Goal: Task Accomplishment & Management: Complete application form

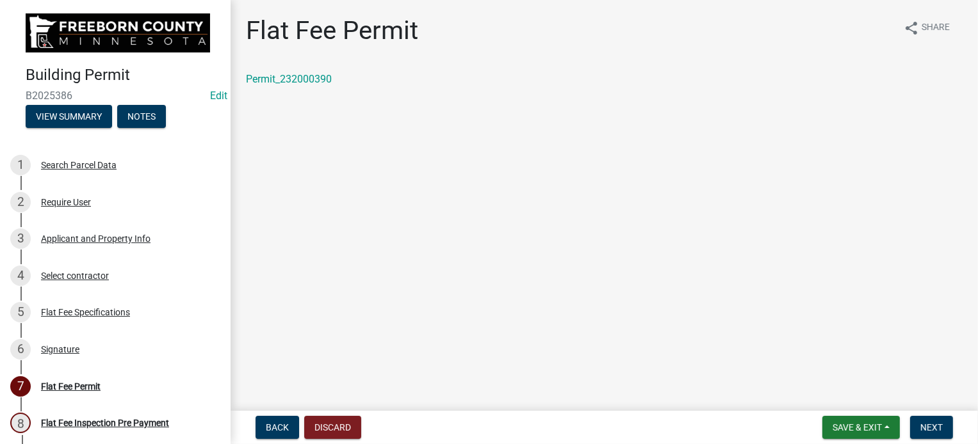
click at [725, 353] on main "Flat Fee Permit share Share Permit_232000390" at bounding box center [604, 203] width 747 height 406
click at [877, 425] on span "Save & Exit" at bounding box center [857, 428] width 49 height 10
click at [863, 396] on button "Save & Exit" at bounding box center [848, 394] width 102 height 31
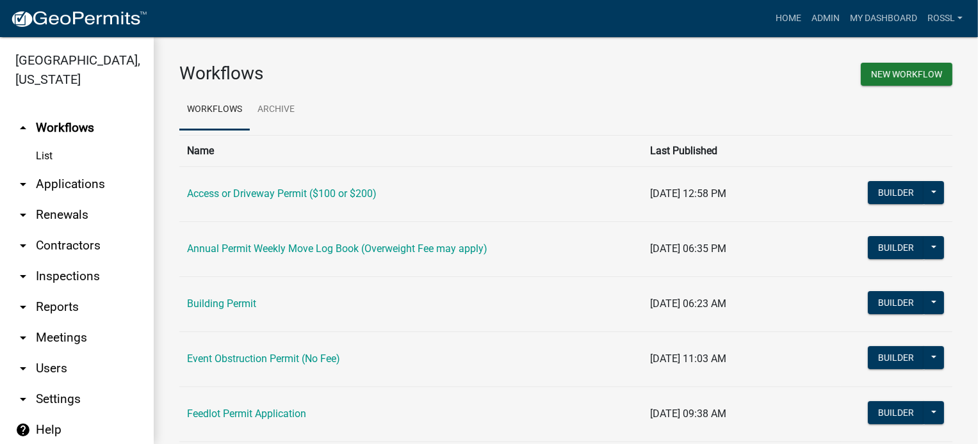
click at [216, 303] on link "Building Permit" at bounding box center [221, 304] width 69 height 12
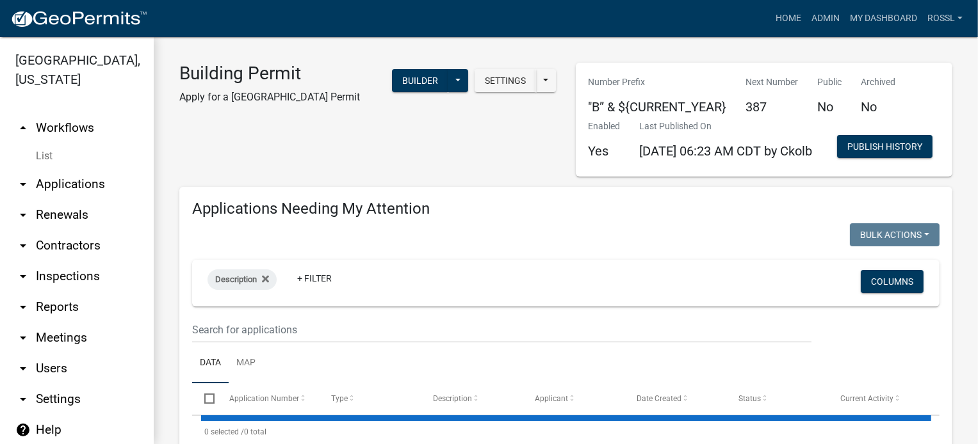
select select "2: 50"
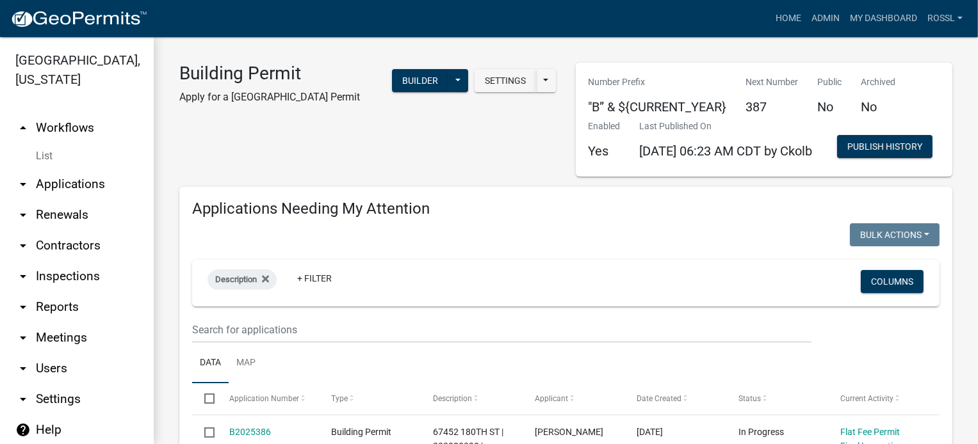
select select "2: 50"
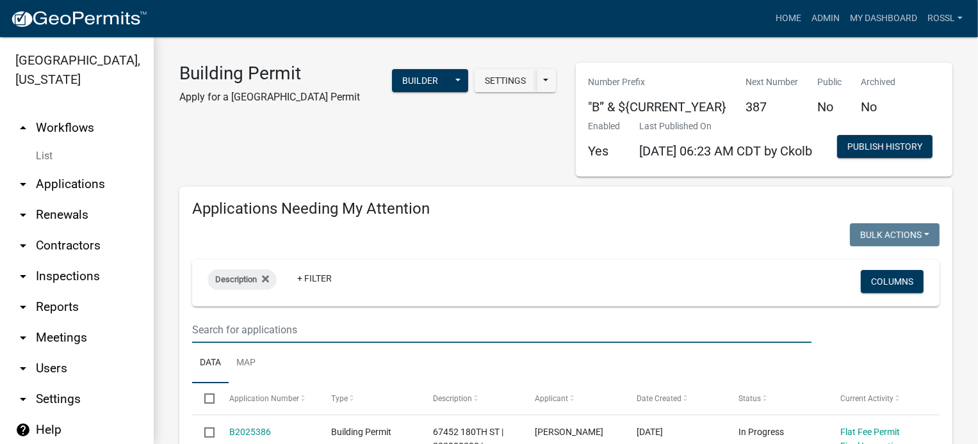
click at [289, 343] on input "text" at bounding box center [501, 330] width 619 height 26
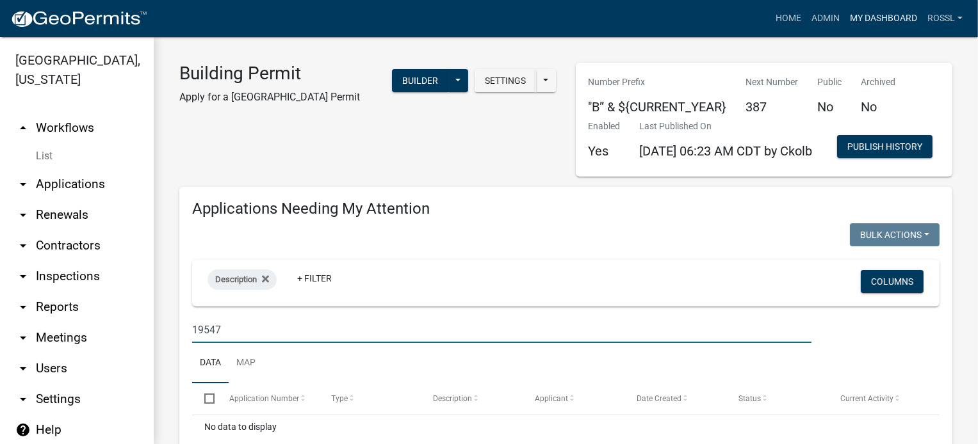
type input "19547"
click at [866, 15] on link "My Dashboard" at bounding box center [883, 18] width 77 height 24
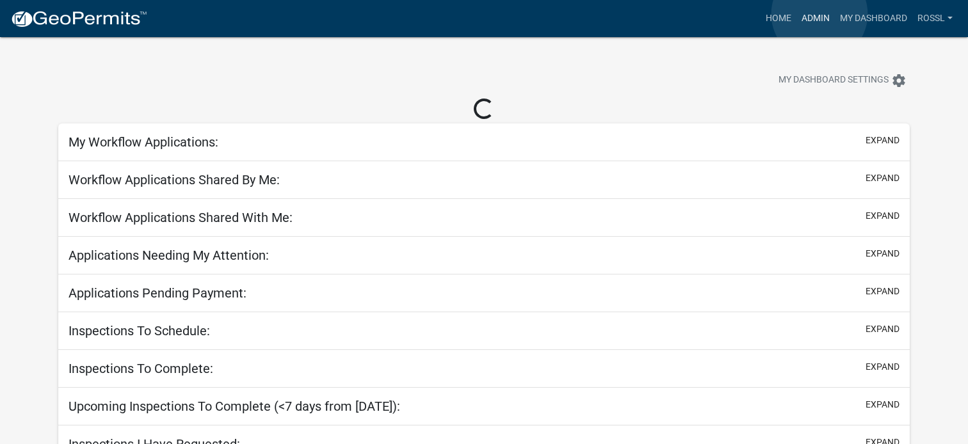
click at [820, 14] on link "Admin" at bounding box center [816, 18] width 38 height 24
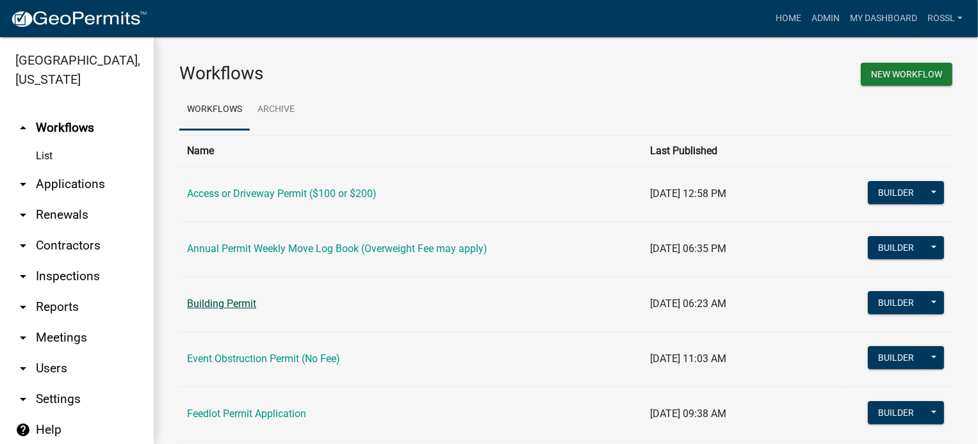
click at [216, 305] on link "Building Permit" at bounding box center [221, 304] width 69 height 12
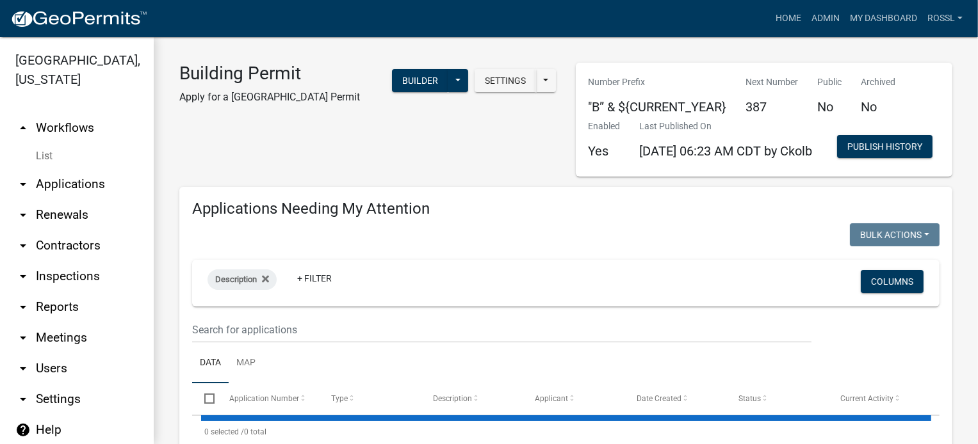
select select "2: 50"
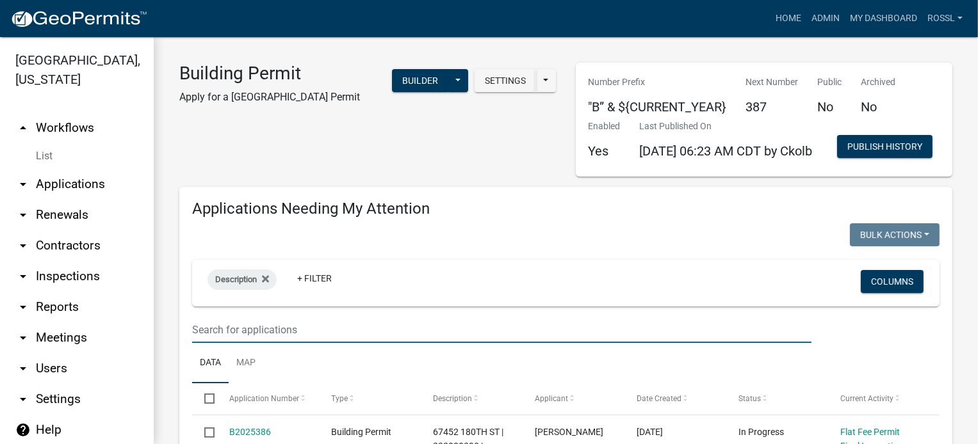
click at [228, 343] on input "text" at bounding box center [501, 330] width 619 height 26
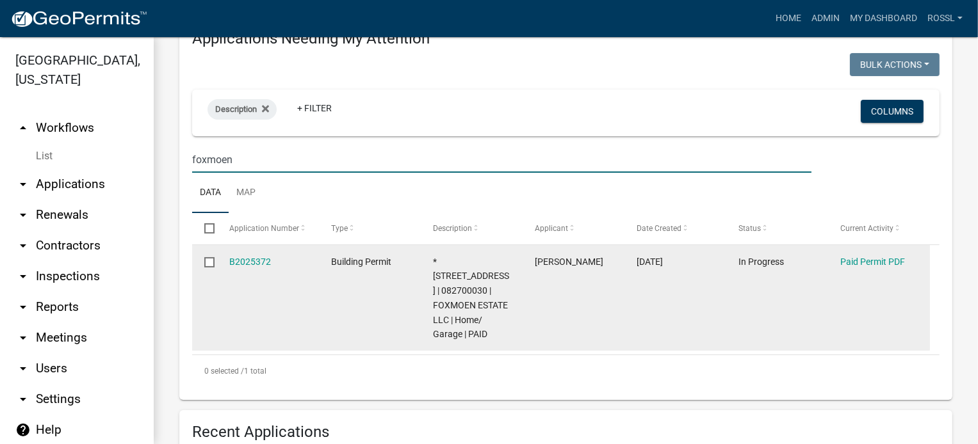
scroll to position [256, 0]
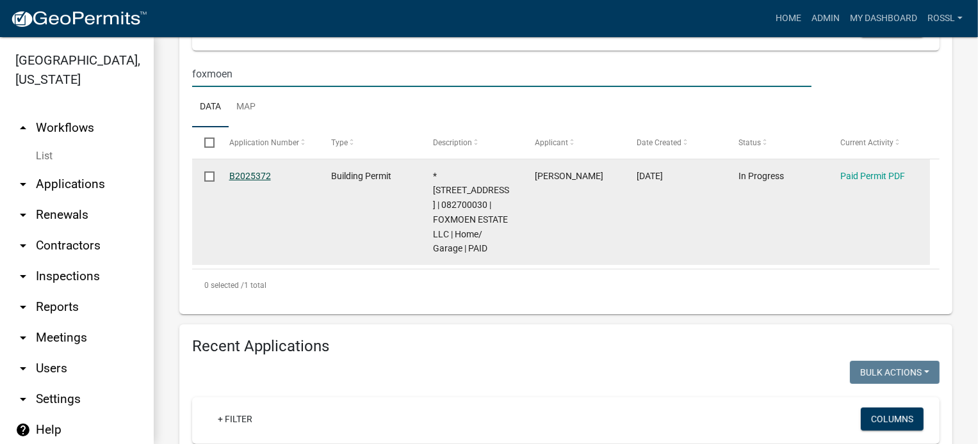
type input "foxmoen"
click at [256, 181] on link "B2025372" at bounding box center [250, 176] width 42 height 10
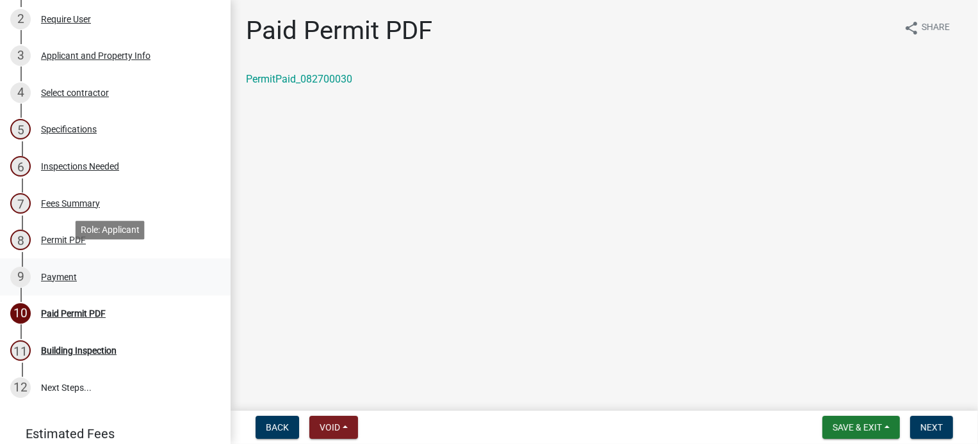
scroll to position [192, 0]
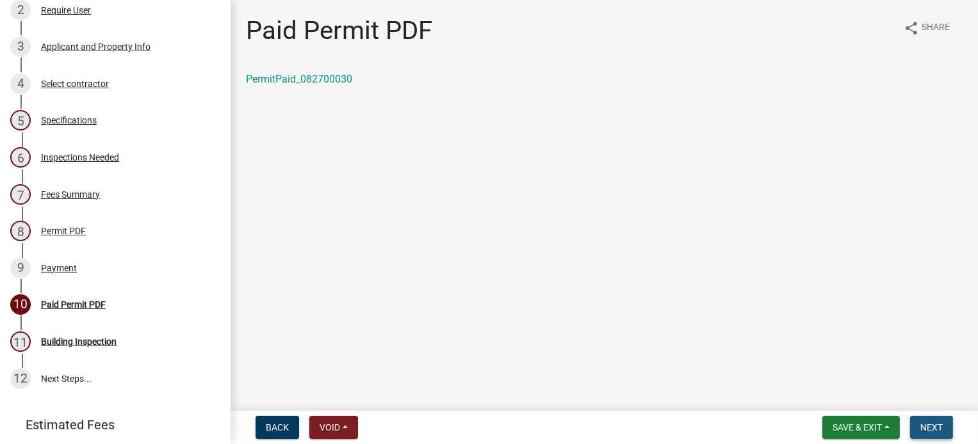
click at [927, 427] on span "Next" at bounding box center [931, 428] width 22 height 10
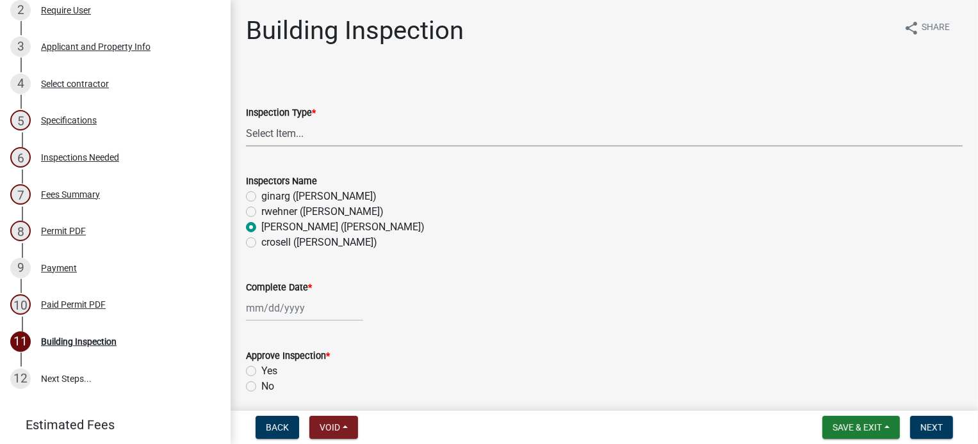
click at [303, 134] on select "Select Item... Footings Foundation Rough Plumbing Rough Mechanical Framing Gas …" at bounding box center [604, 133] width 717 height 26
click at [246, 120] on select "Select Item... Footings Foundation Rough Plumbing Rough Mechanical Framing Gas …" at bounding box center [604, 133] width 717 height 26
select select "306567ba-5481-4577-869f-56a75bb08b28"
select select "10"
select select "2025"
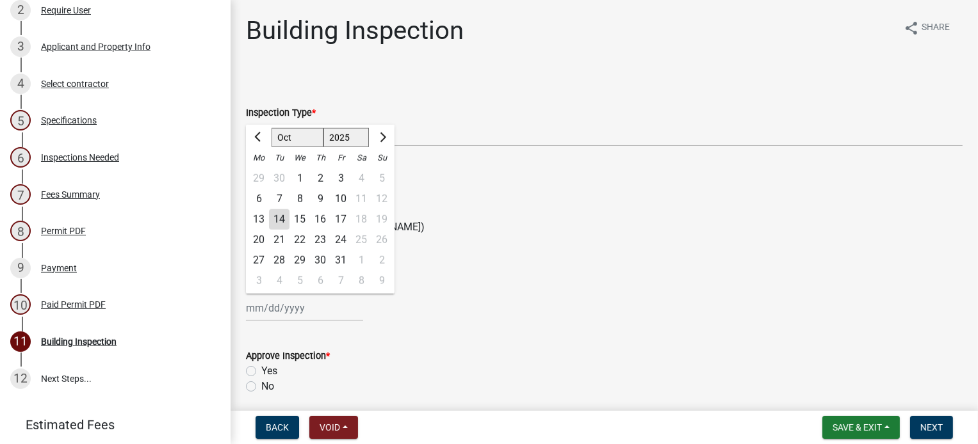
click at [266, 308] on div "[PERSON_NAME] Feb Mar Apr [PERSON_NAME][DATE] Oct Nov [DATE] 1526 1527 1528 152…" at bounding box center [304, 308] width 117 height 26
click at [283, 215] on div "14" at bounding box center [279, 219] width 20 height 20
type input "[DATE]"
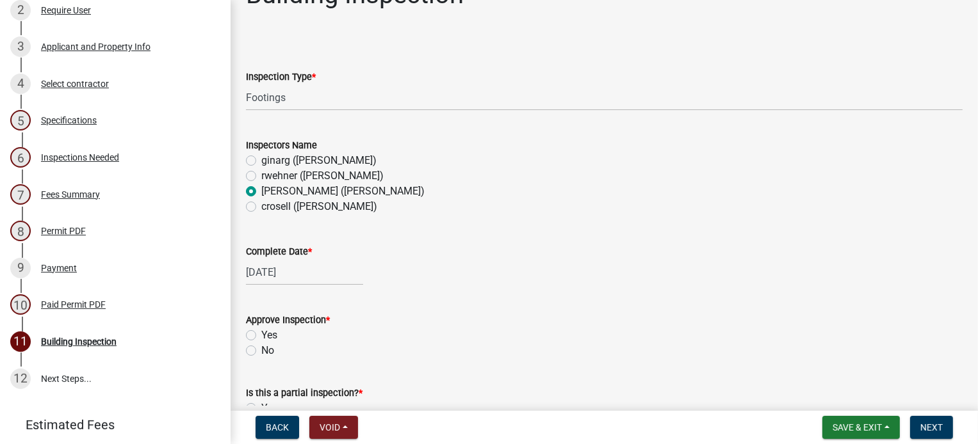
scroll to position [256, 0]
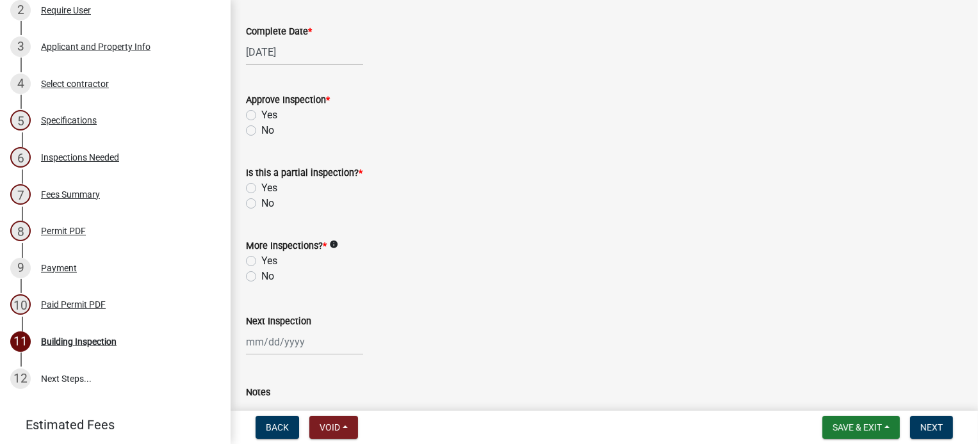
click at [261, 110] on label "Yes" at bounding box center [269, 115] width 16 height 15
click at [261, 110] on input "Yes" at bounding box center [265, 112] width 8 height 8
radio input "true"
click at [261, 200] on label "No" at bounding box center [267, 203] width 13 height 15
click at [261, 200] on input "No" at bounding box center [265, 200] width 8 height 8
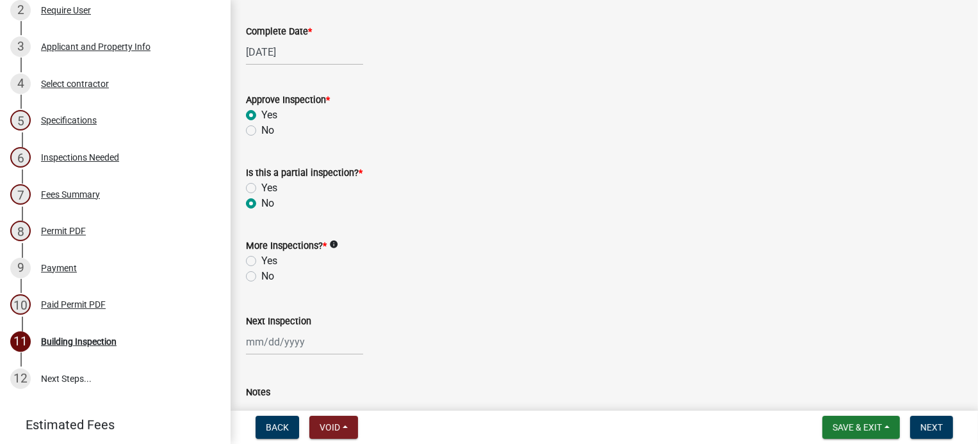
radio input "true"
click at [261, 262] on label "Yes" at bounding box center [269, 261] width 16 height 15
click at [261, 262] on input "Yes" at bounding box center [265, 258] width 8 height 8
radio input "true"
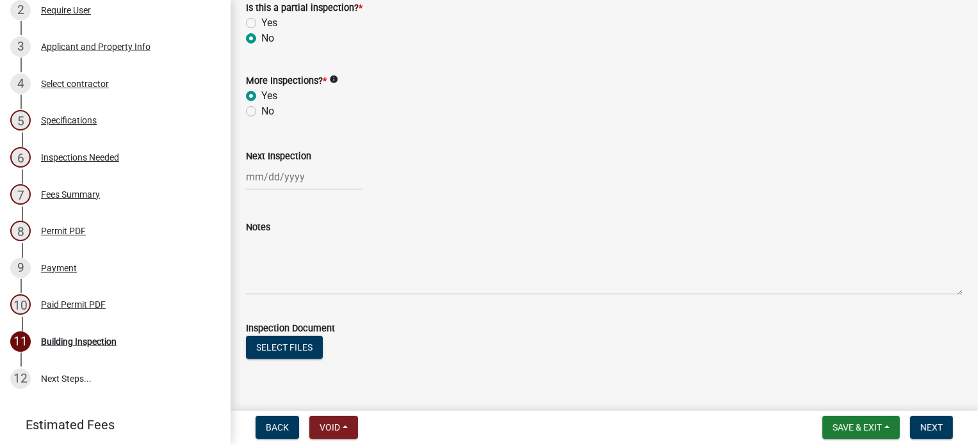
scroll to position [448, 0]
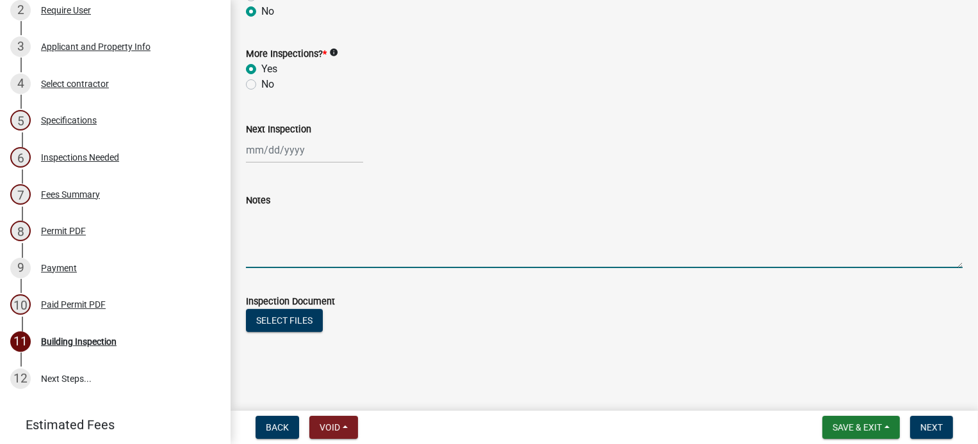
click at [273, 236] on textarea "Notes" at bounding box center [604, 238] width 717 height 60
click at [429, 214] on textarea "Deep footings 12" average 2#4 bar solid bottlm" at bounding box center [604, 238] width 717 height 60
click at [469, 215] on textarea "Deep footings 12" average 2#4 bar solid dry bottlm" at bounding box center [604, 238] width 717 height 60
type textarea "Deep footings 12" average 2#4 bar solid dry bottom"
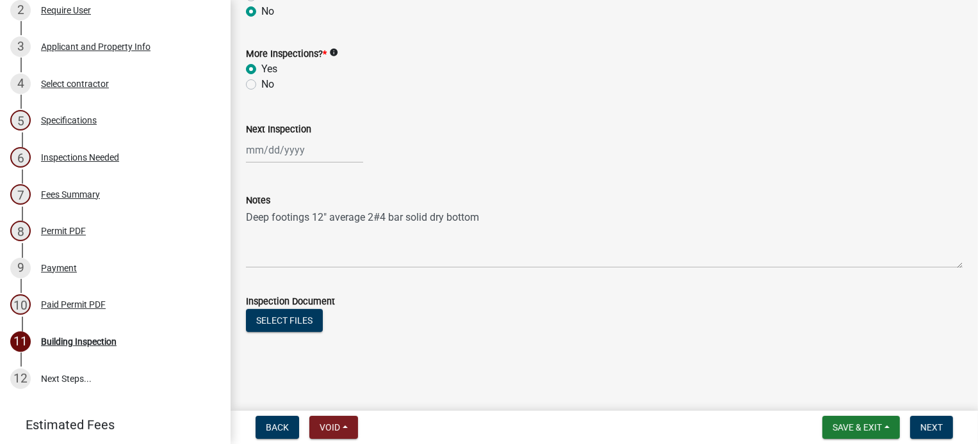
click at [732, 326] on div "Select files" at bounding box center [604, 322] width 717 height 26
click at [836, 420] on button "Save & Exit" at bounding box center [860, 427] width 77 height 23
click at [835, 400] on button "Save & Exit" at bounding box center [848, 394] width 102 height 31
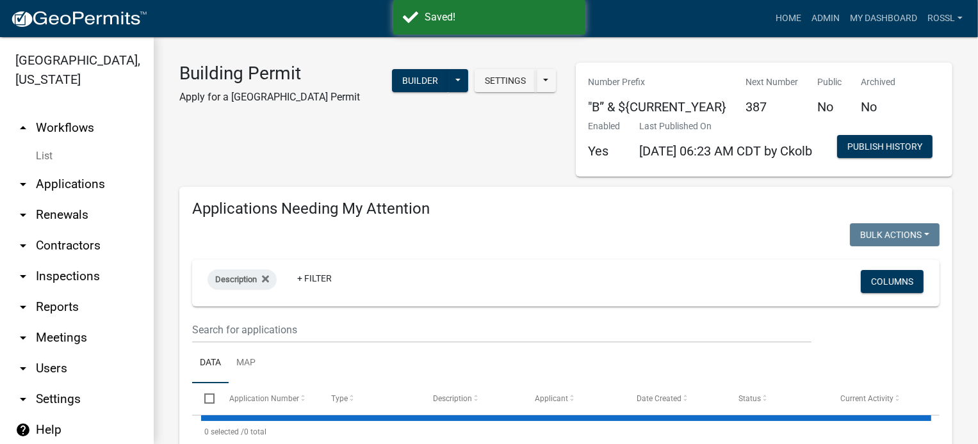
select select "2: 50"
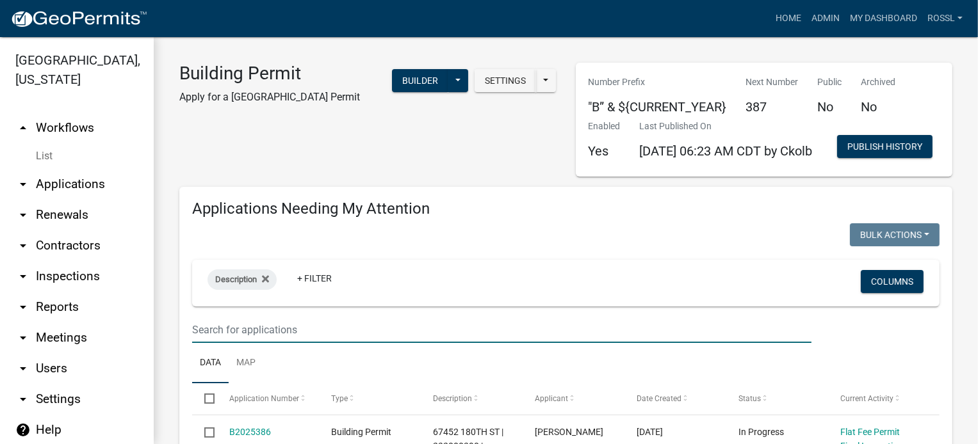
click at [241, 343] on input "text" at bounding box center [501, 330] width 619 height 26
type input "154 mill"
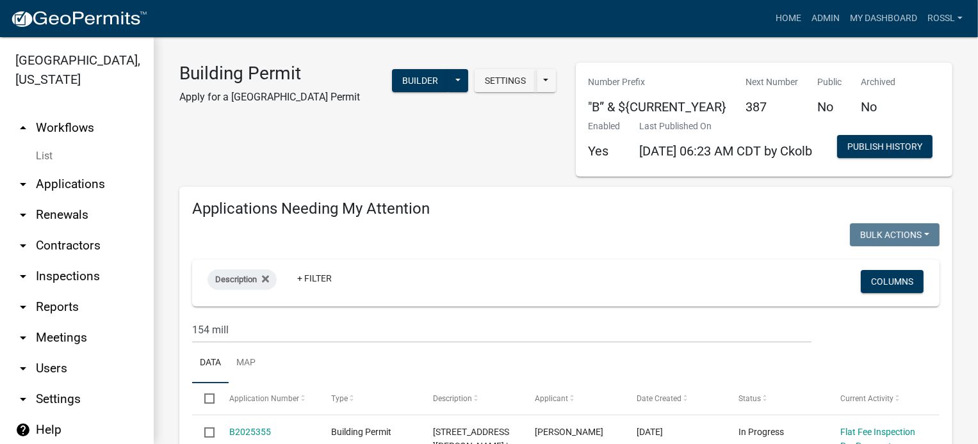
click at [279, 384] on ul "Data Map" at bounding box center [565, 363] width 747 height 40
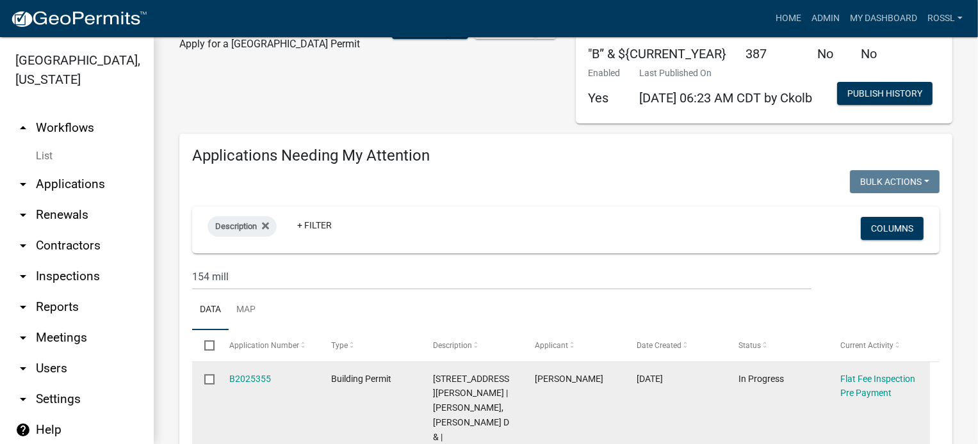
scroll to position [128, 0]
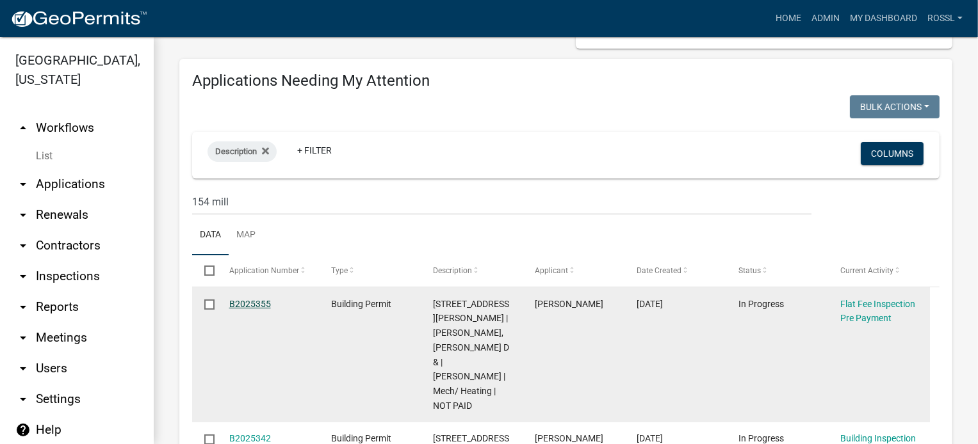
click at [244, 309] on link "B2025355" at bounding box center [250, 304] width 42 height 10
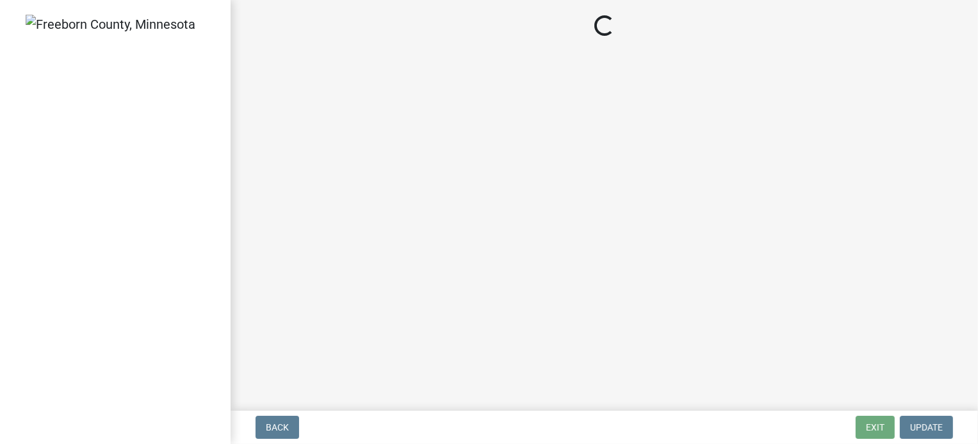
select select "3613e5d6-c0da-40a7-83d4-d5638b2e6124"
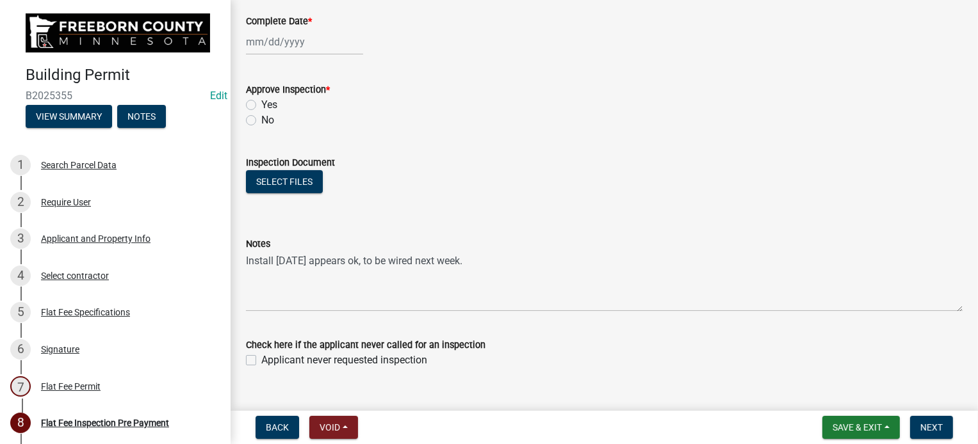
scroll to position [244, 0]
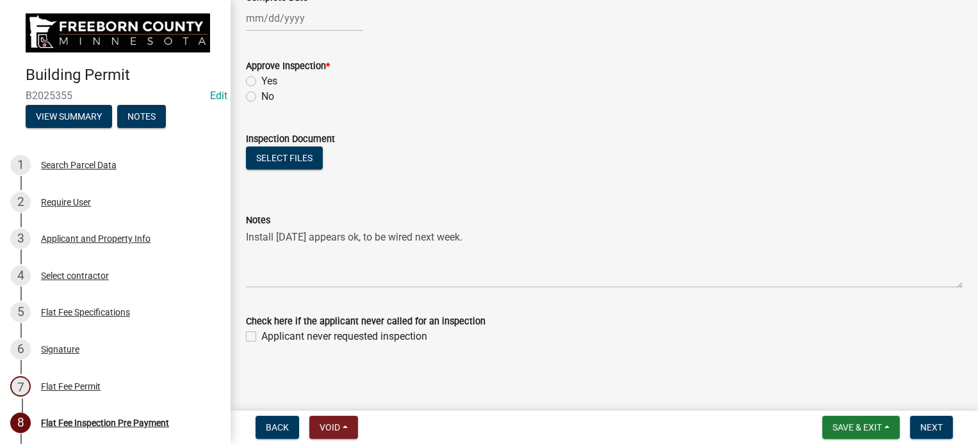
click at [243, 231] on div "Notes Install [DATE] appears ok, to be wired next week." at bounding box center [604, 241] width 736 height 93
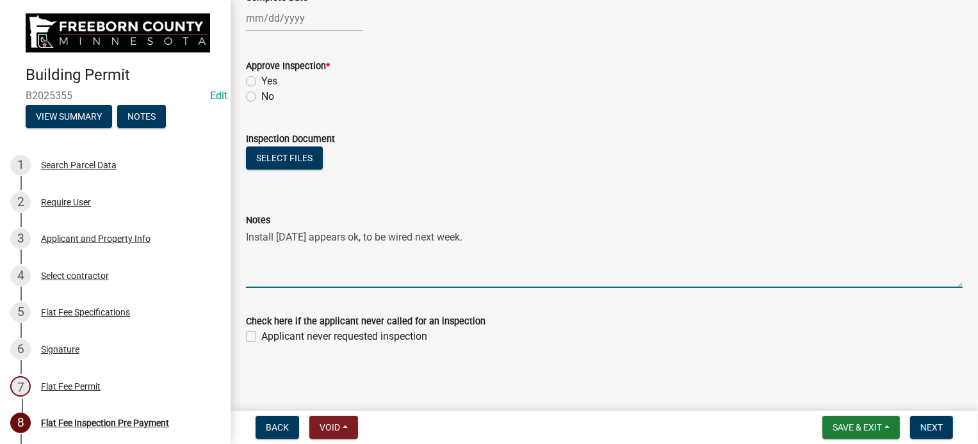
click at [246, 231] on textarea "Install [DATE] appears ok, to be wired next week." at bounding box center [604, 258] width 717 height 60
type textarea "Mini split Install [DATE] appears ok, to be wired next week."
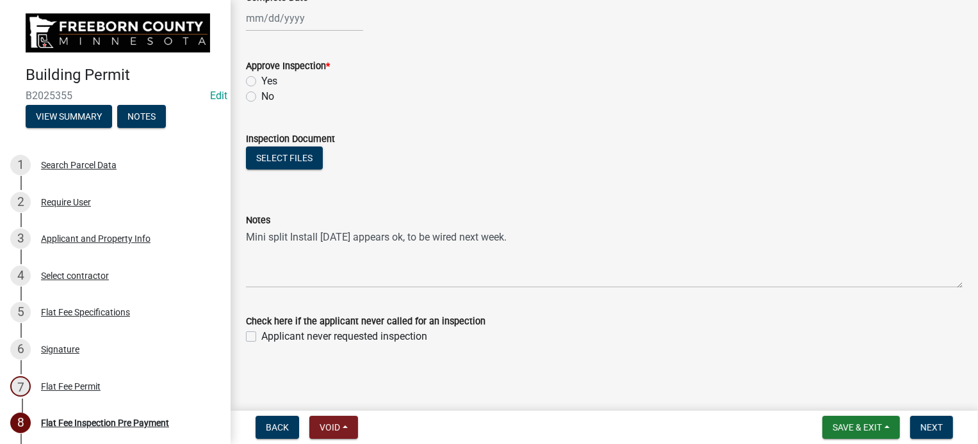
click at [754, 294] on wm-data-entity-input "Notes Mini split Install [DATE] appears ok, to be wired next week." at bounding box center [604, 247] width 717 height 104
click at [865, 420] on button "Save & Exit" at bounding box center [860, 427] width 77 height 23
click at [827, 394] on button "Save & Exit" at bounding box center [848, 394] width 102 height 31
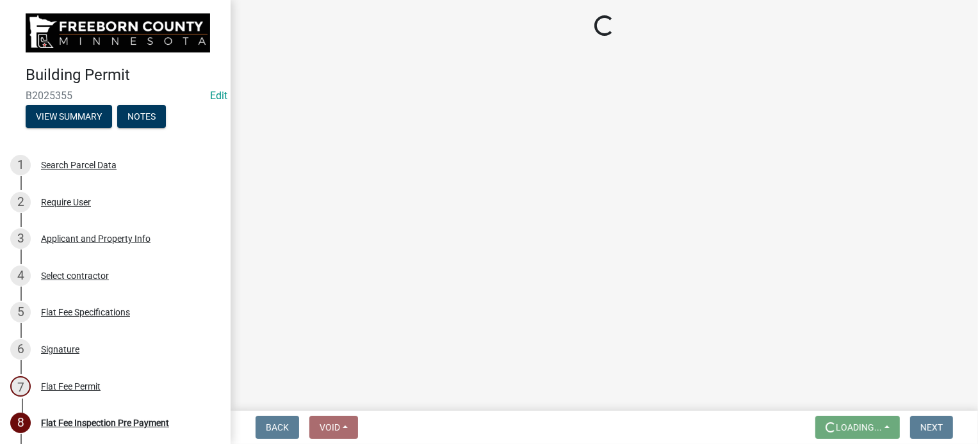
scroll to position [0, 0]
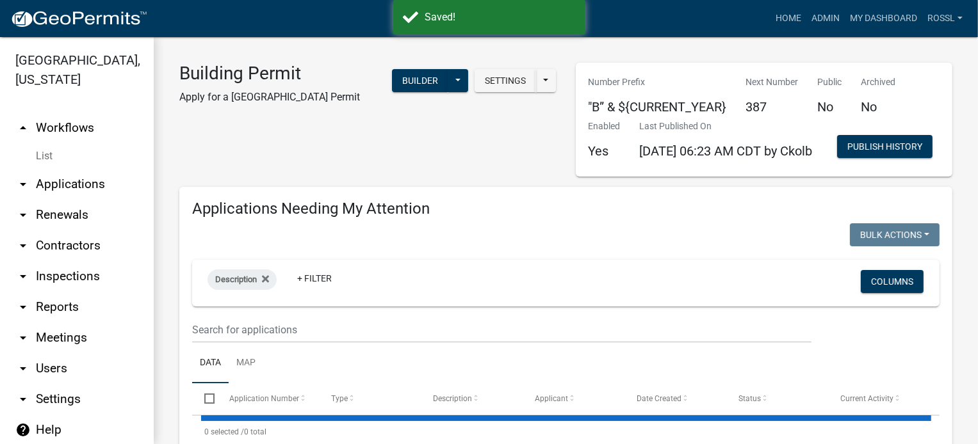
select select "2: 50"
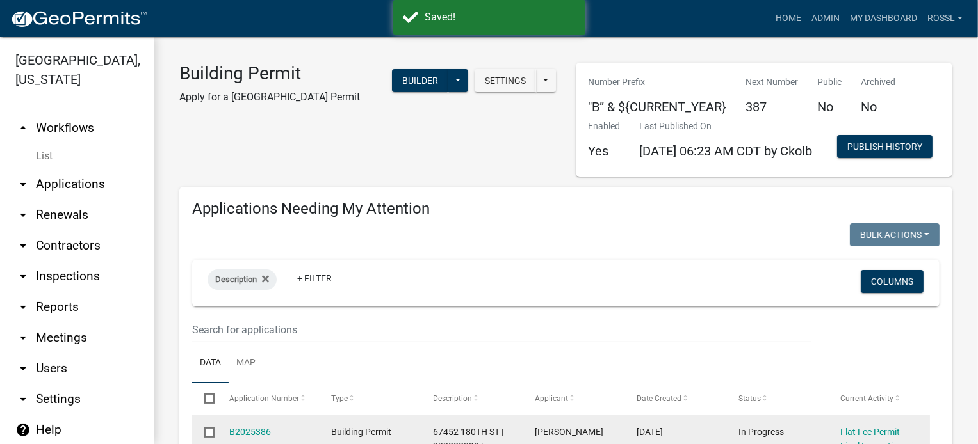
scroll to position [256, 0]
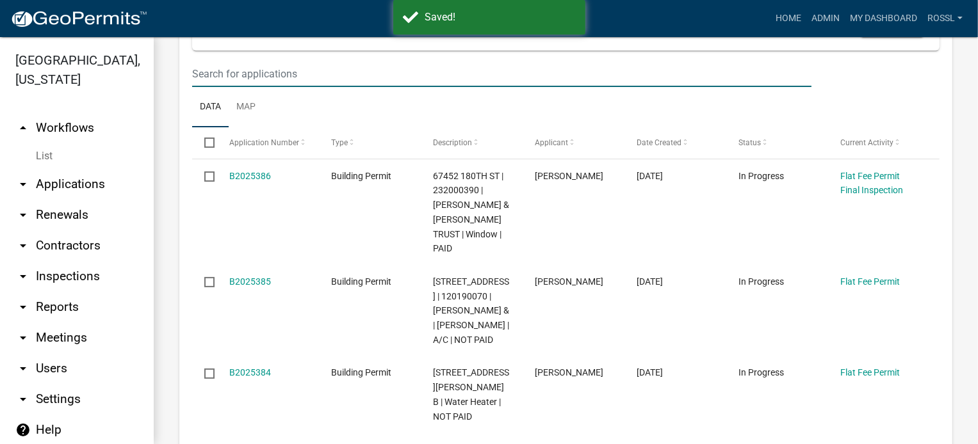
click at [257, 87] on input "text" at bounding box center [501, 74] width 619 height 26
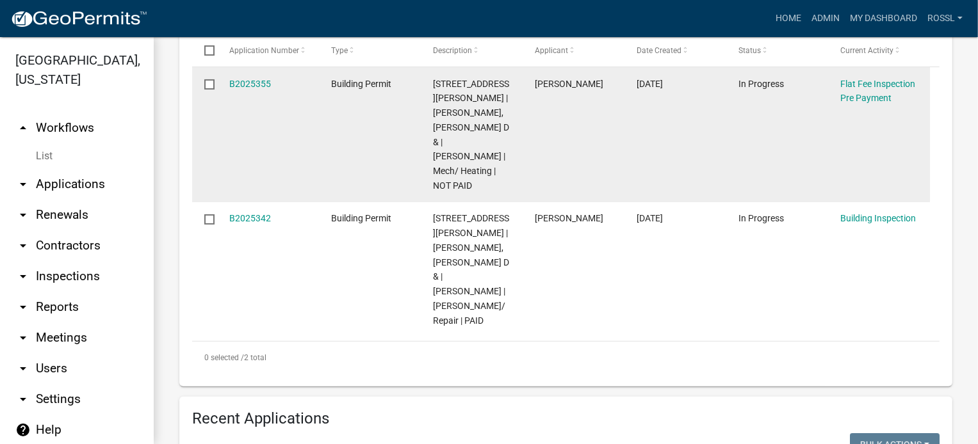
scroll to position [384, 0]
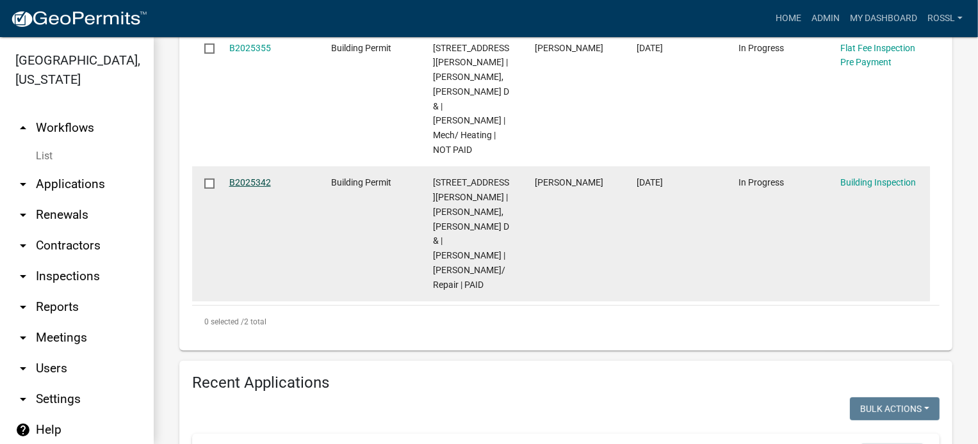
type input "154 [PERSON_NAME]"
click at [245, 188] on link "B2025342" at bounding box center [250, 182] width 42 height 10
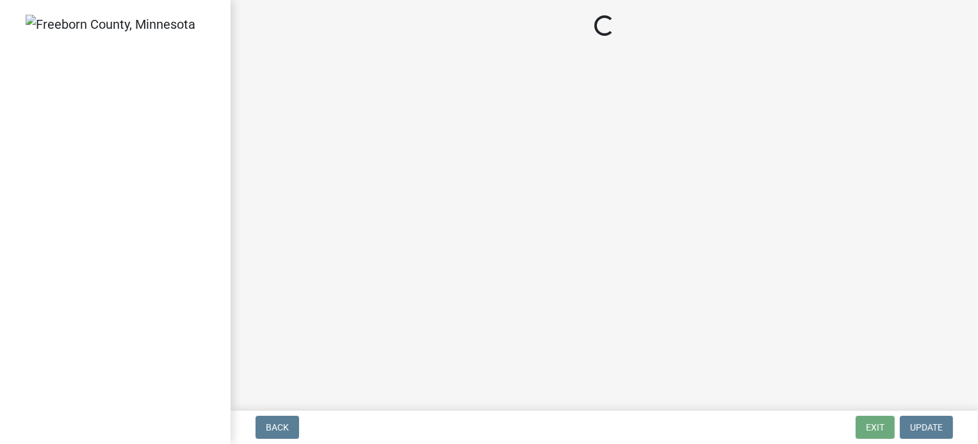
select select "92261fde-7442-4c36-8697-6d8356fc364b"
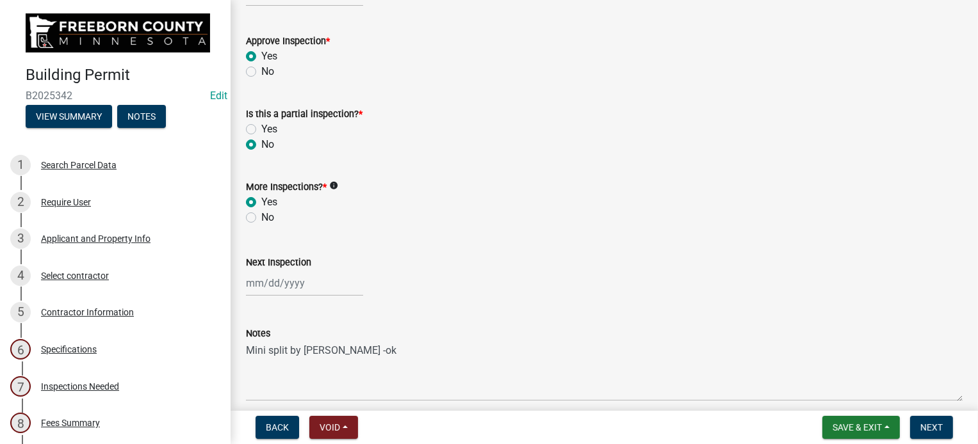
scroll to position [450, 0]
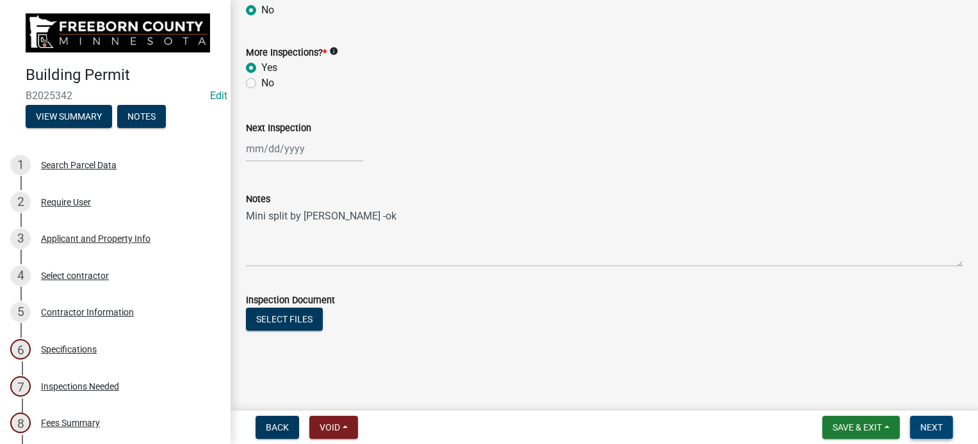
click at [925, 420] on button "Next" at bounding box center [931, 427] width 43 height 23
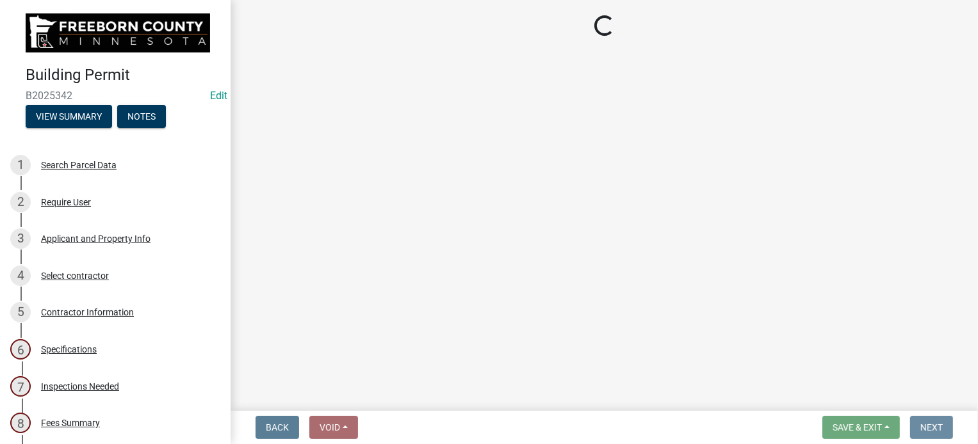
scroll to position [0, 0]
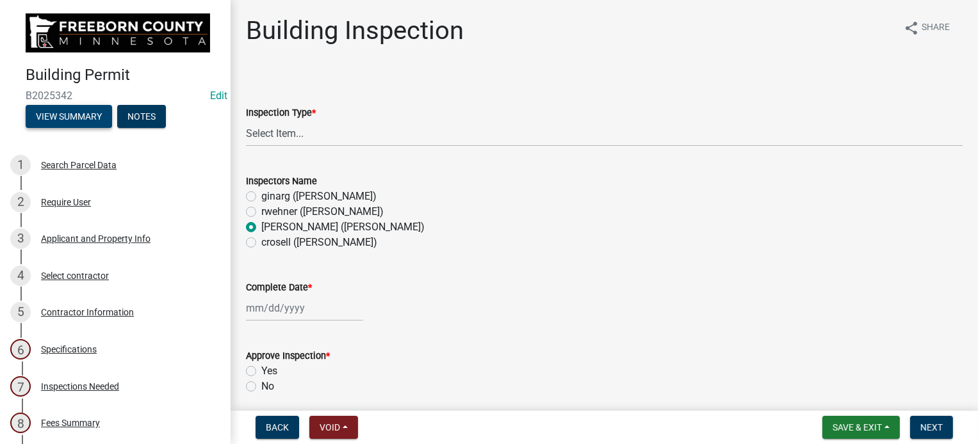
click at [90, 109] on button "View Summary" at bounding box center [69, 116] width 86 height 23
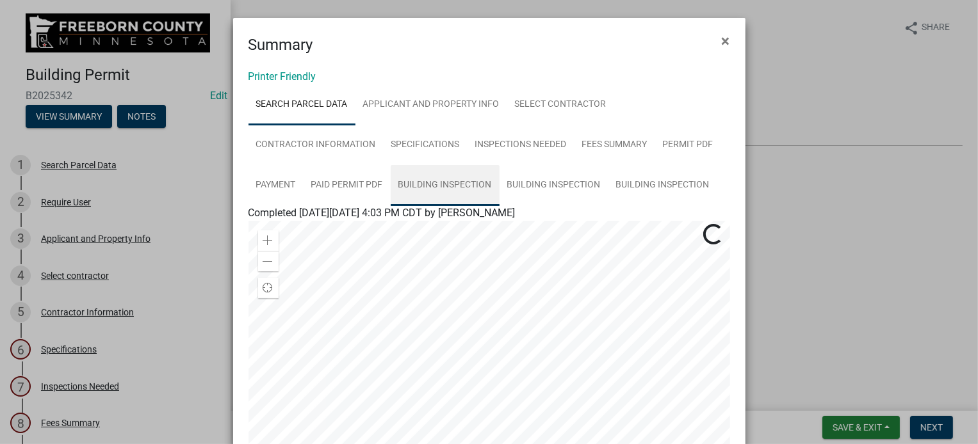
click at [453, 188] on link "Building Inspection" at bounding box center [445, 185] width 109 height 41
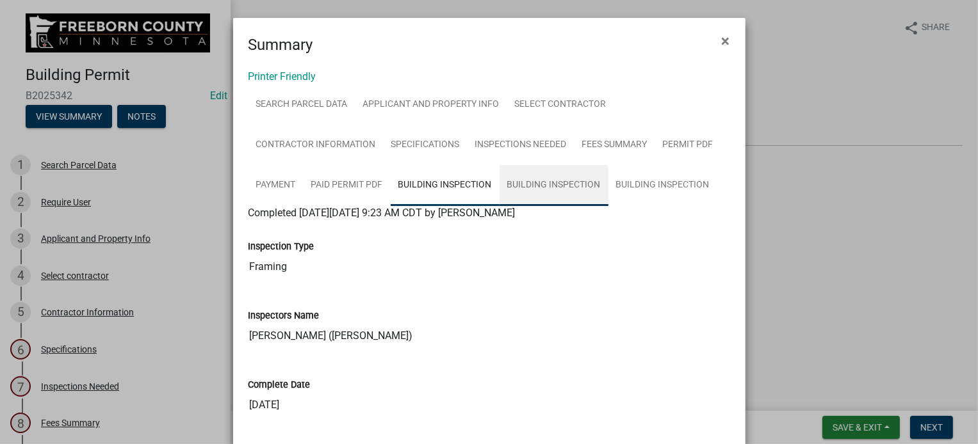
click at [550, 179] on link "Building Inspection" at bounding box center [554, 185] width 109 height 41
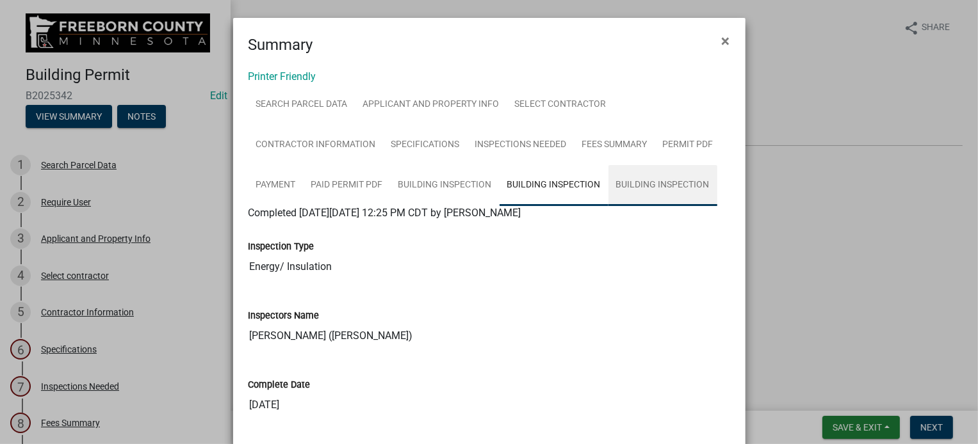
click at [615, 186] on link "Building Inspection" at bounding box center [662, 185] width 109 height 41
click at [722, 44] on span "×" at bounding box center [726, 41] width 8 height 18
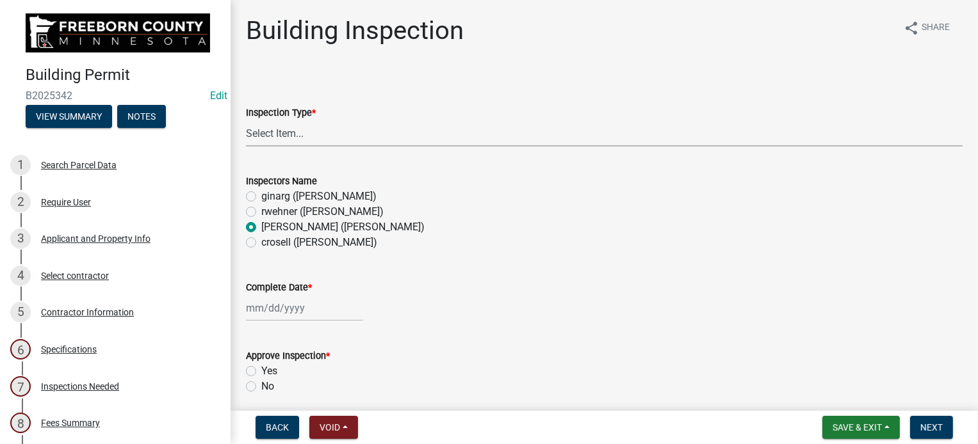
click at [335, 132] on select "Select Item... Footings Foundation Rough Plumbing Rough Mechanical Framing Gas …" at bounding box center [604, 133] width 717 height 26
click at [246, 120] on select "Select Item... Footings Foundation Rough Plumbing Rough Mechanical Framing Gas …" at bounding box center [604, 133] width 717 height 26
select select "8db2c0cf-3181-45d2-8b43-567b2b747cb3"
drag, startPoint x: 233, startPoint y: 305, endPoint x: 240, endPoint y: 305, distance: 7.0
click at [236, 305] on div "Building Inspection share Share Inspection Type * Select Item... Footings Found…" at bounding box center [604, 416] width 747 height 802
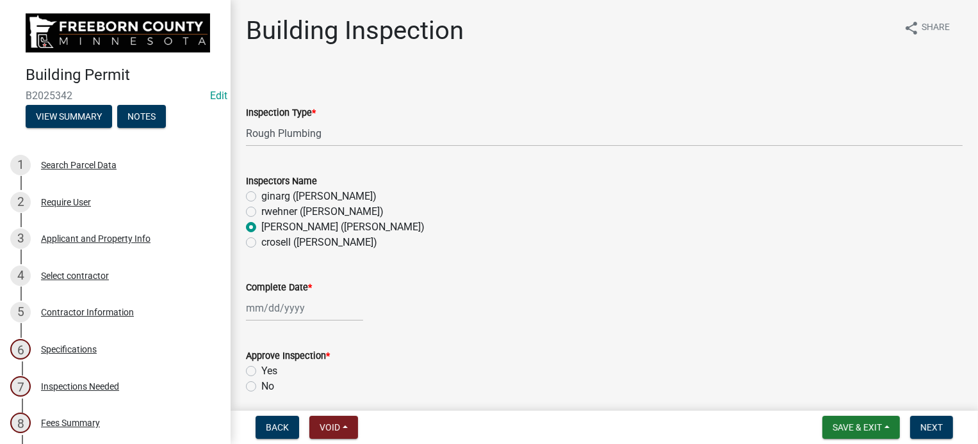
select select "10"
select select "2025"
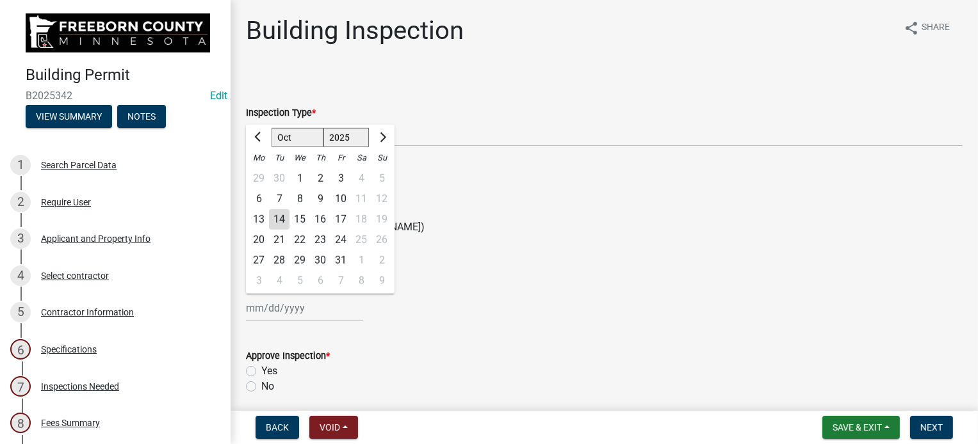
click at [264, 313] on div "[PERSON_NAME] Feb Mar Apr [PERSON_NAME][DATE] Oct Nov [DATE] 1526 1527 1528 152…" at bounding box center [304, 308] width 117 height 26
click at [277, 217] on div "14" at bounding box center [279, 219] width 20 height 20
type input "[DATE]"
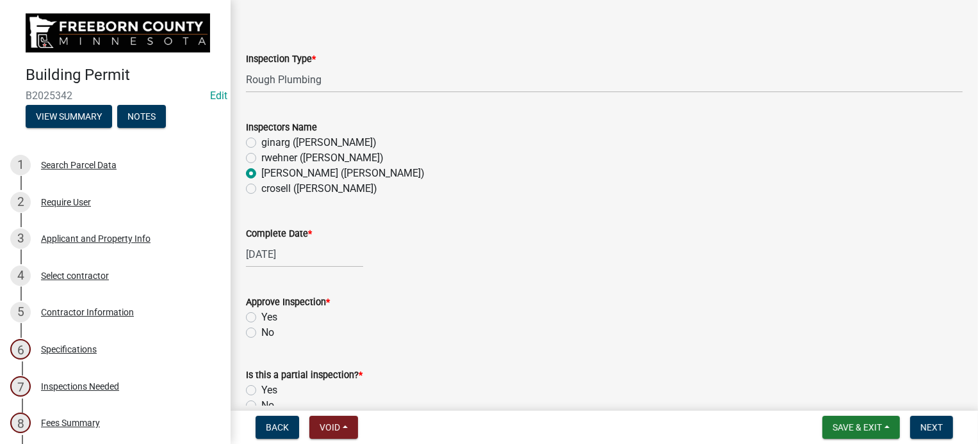
scroll to position [128, 0]
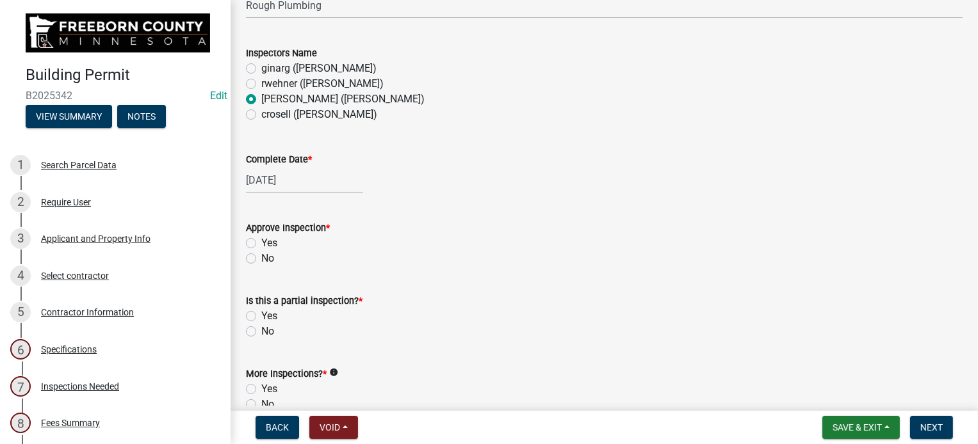
click at [261, 244] on label "Yes" at bounding box center [269, 243] width 16 height 15
click at [261, 244] on input "Yes" at bounding box center [265, 240] width 8 height 8
radio input "true"
click at [261, 333] on label "No" at bounding box center [267, 331] width 13 height 15
click at [261, 332] on input "No" at bounding box center [265, 328] width 8 height 8
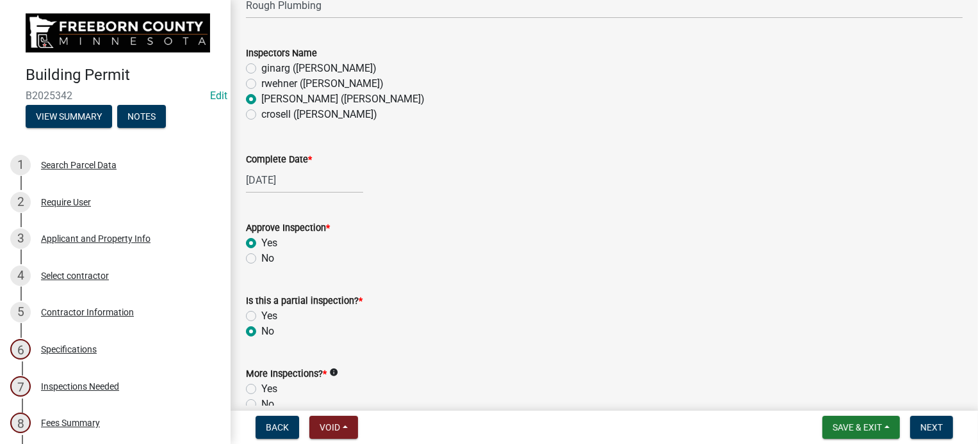
radio input "true"
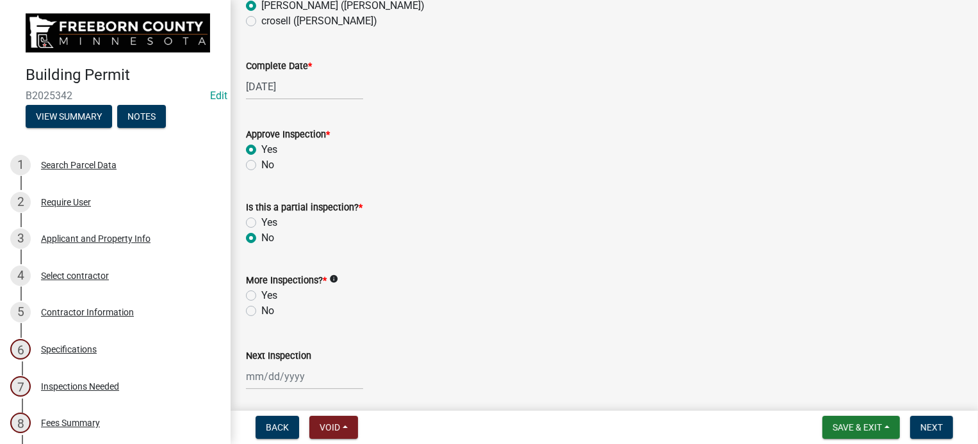
scroll to position [320, 0]
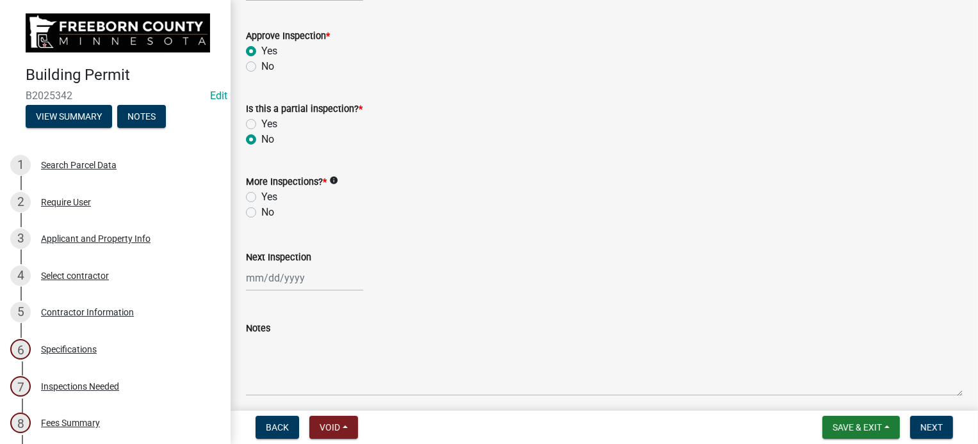
click at [252, 190] on div "Yes" at bounding box center [604, 197] width 717 height 15
click at [261, 194] on label "Yes" at bounding box center [269, 197] width 16 height 15
click at [261, 194] on input "Yes" at bounding box center [265, 194] width 8 height 8
radio input "true"
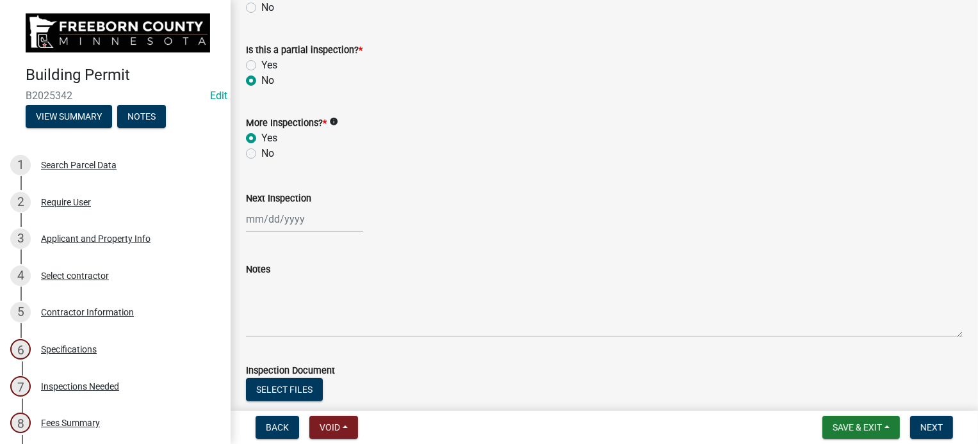
scroll to position [450, 0]
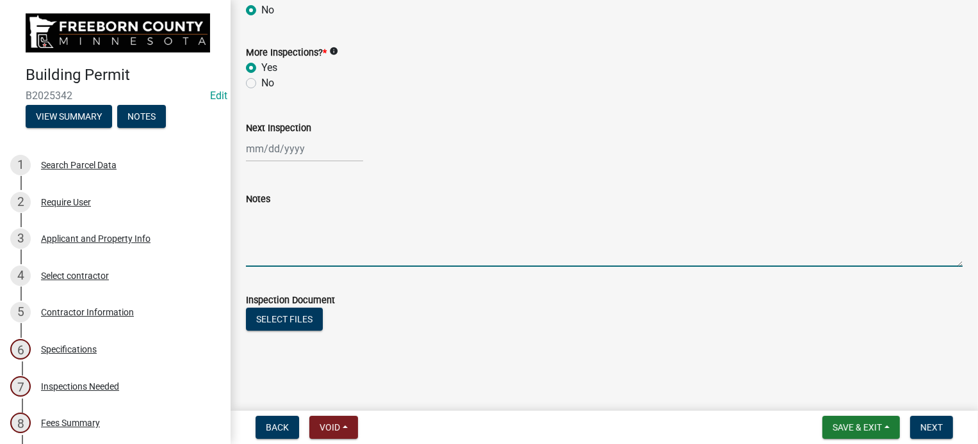
click at [259, 247] on textarea "Notes" at bounding box center [604, 237] width 717 height 60
click at [248, 213] on textarea "Appears ok" at bounding box center [604, 237] width 717 height 60
click at [298, 215] on textarea "Plumbing Appears ok" at bounding box center [604, 237] width 717 height 60
click at [353, 216] on textarea "Plumbing appears ok" at bounding box center [604, 237] width 717 height 60
type textarea "Plumbing appears ok , new vent for tub"
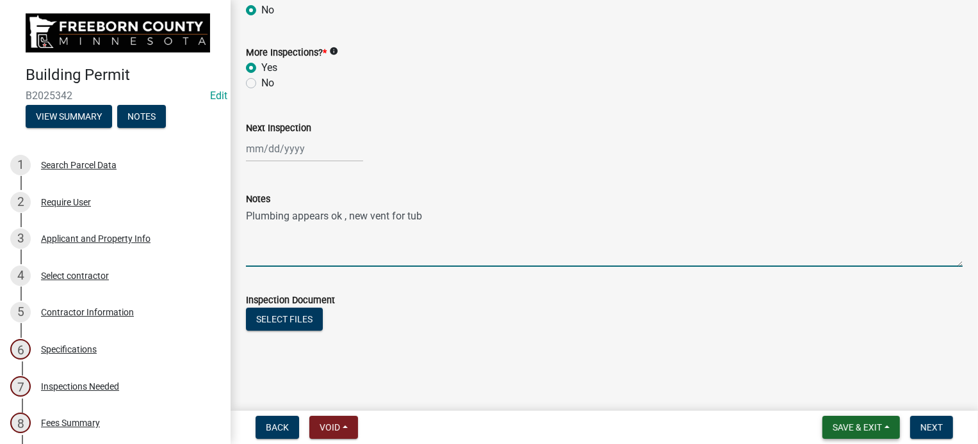
click at [878, 425] on span "Save & Exit" at bounding box center [857, 428] width 49 height 10
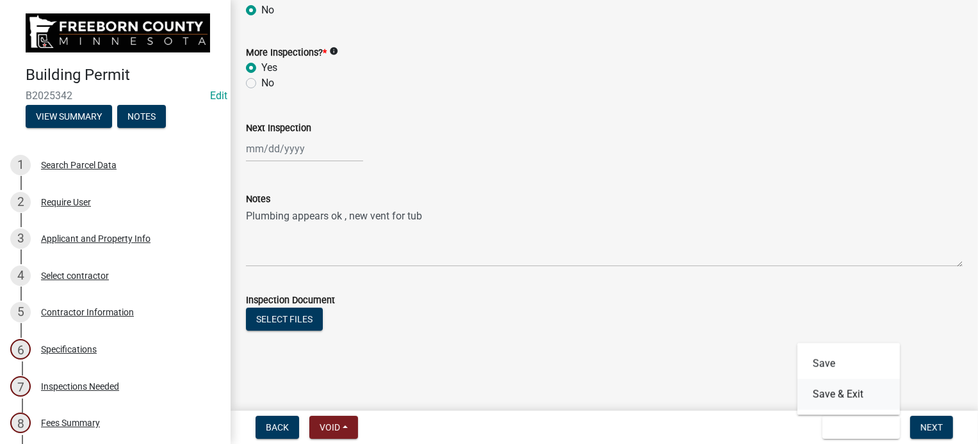
click at [871, 394] on button "Save & Exit" at bounding box center [848, 394] width 102 height 31
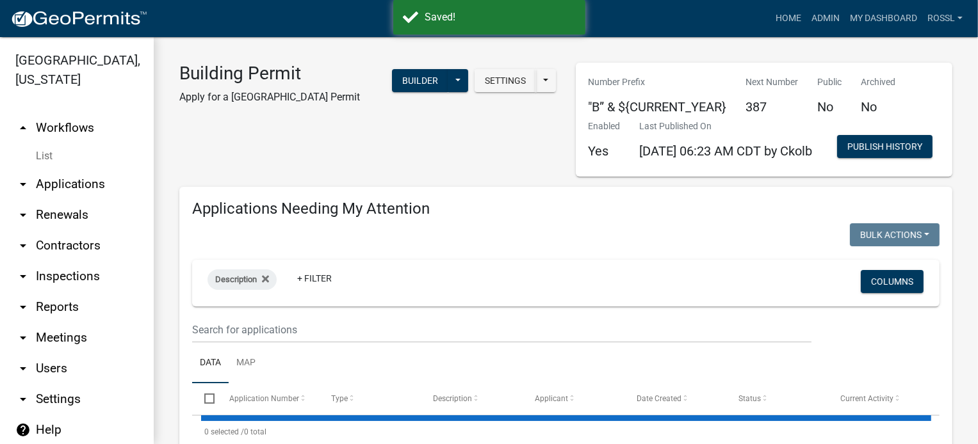
select select "2: 50"
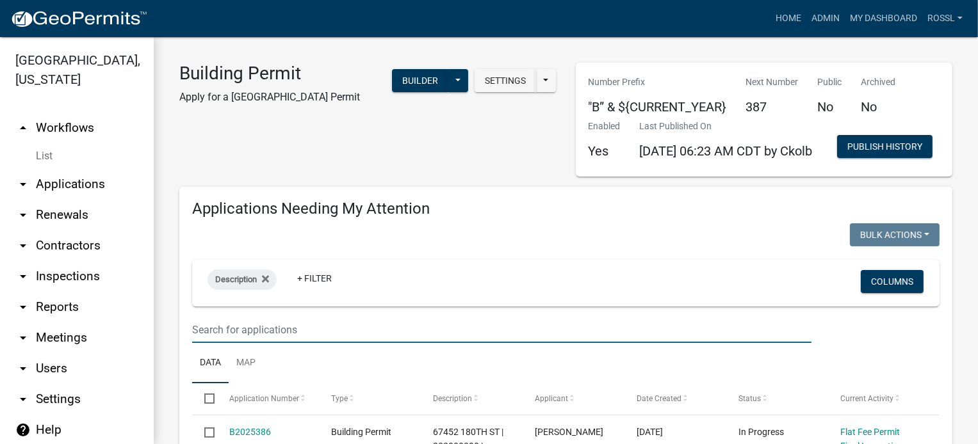
click at [217, 343] on input "text" at bounding box center [501, 330] width 619 height 26
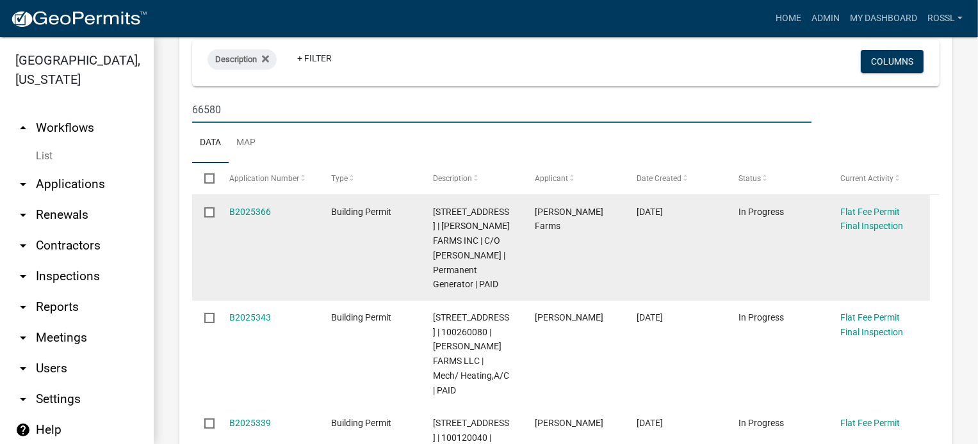
scroll to position [256, 0]
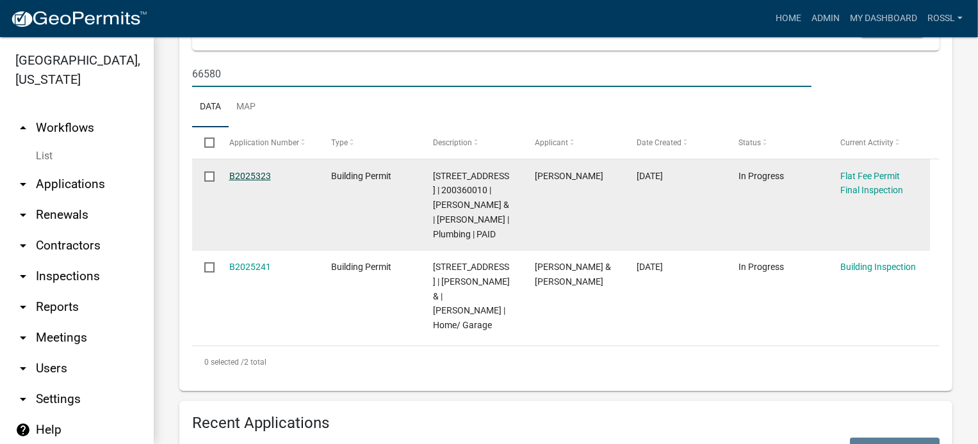
type input "66580"
click at [263, 181] on link "B2025323" at bounding box center [250, 176] width 42 height 10
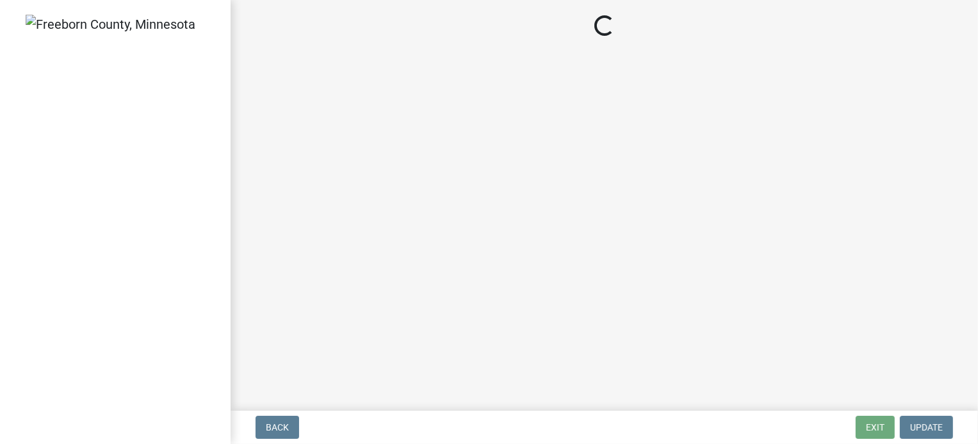
select select "3613e5d6-c0da-40a7-83d4-d5638b2e6124"
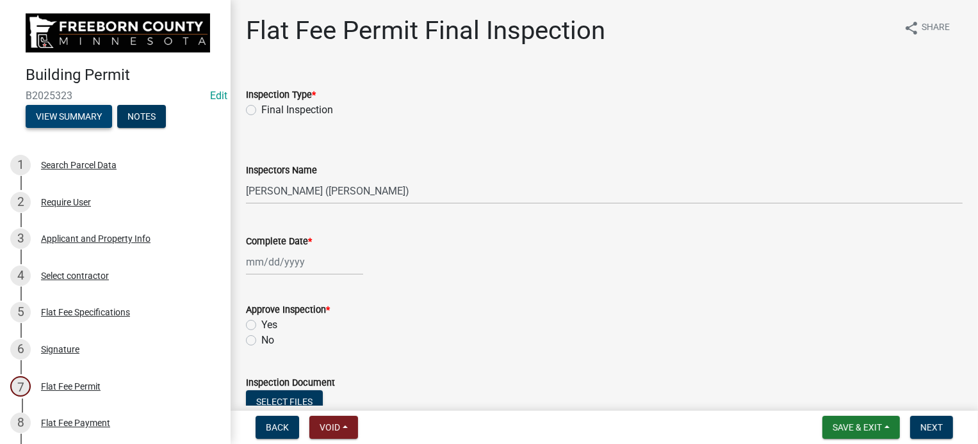
click at [90, 108] on button "View Summary" at bounding box center [69, 116] width 86 height 23
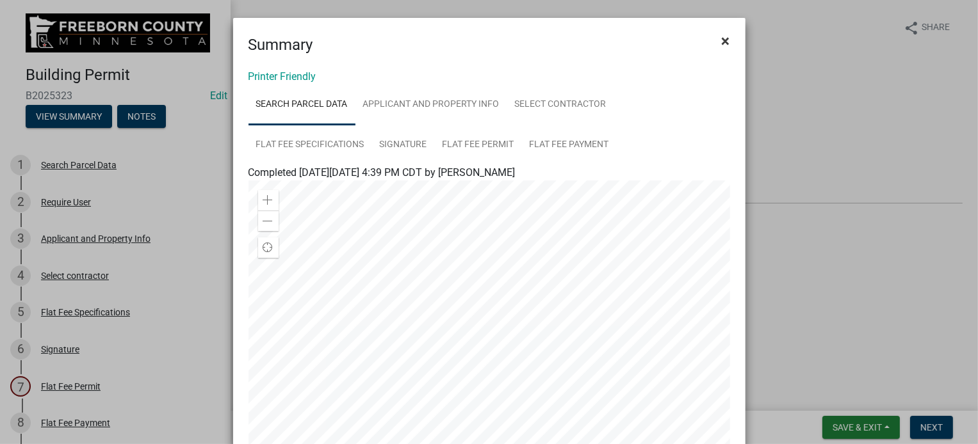
click at [722, 40] on span "×" at bounding box center [726, 41] width 8 height 18
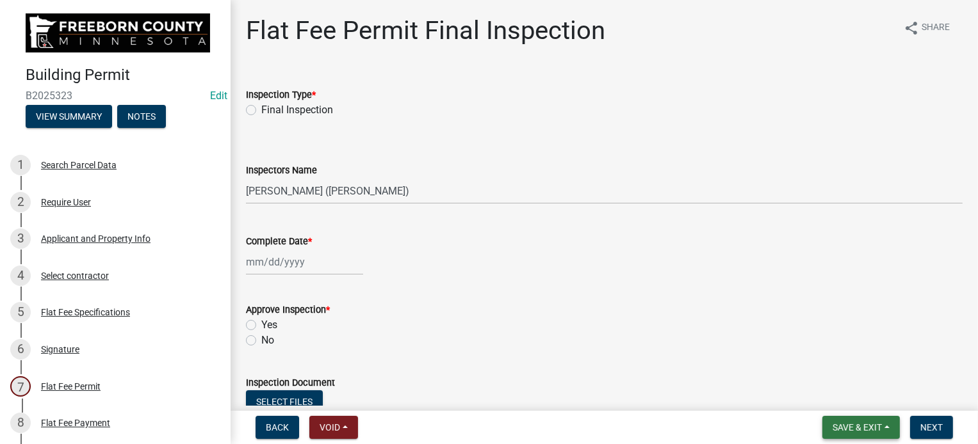
click at [838, 420] on button "Save & Exit" at bounding box center [860, 427] width 77 height 23
click at [828, 387] on button "Save & Exit" at bounding box center [848, 394] width 102 height 31
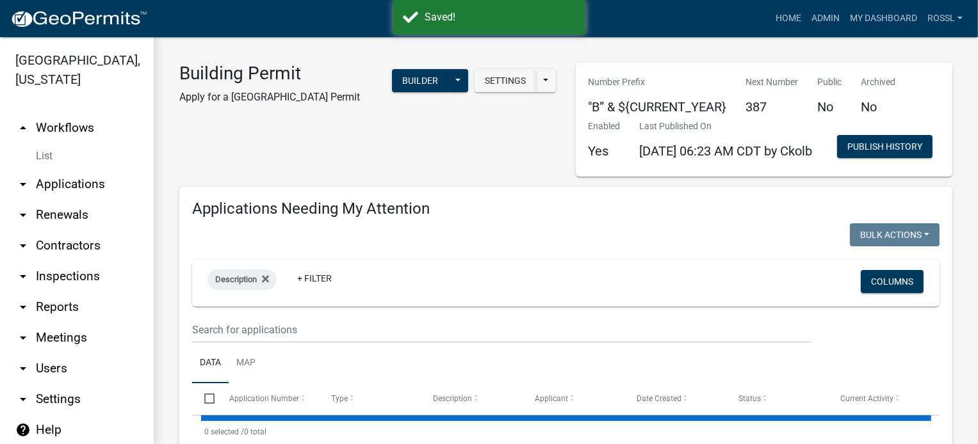
select select "2: 50"
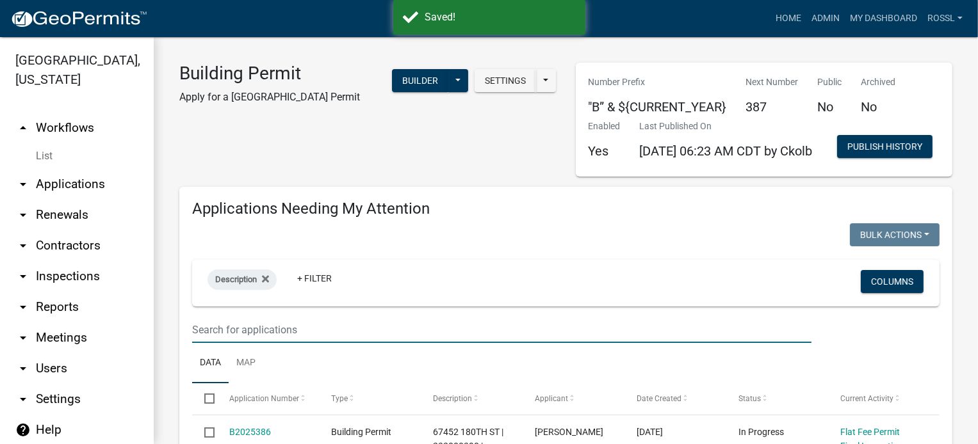
click at [256, 343] on input "text" at bounding box center [501, 330] width 619 height 26
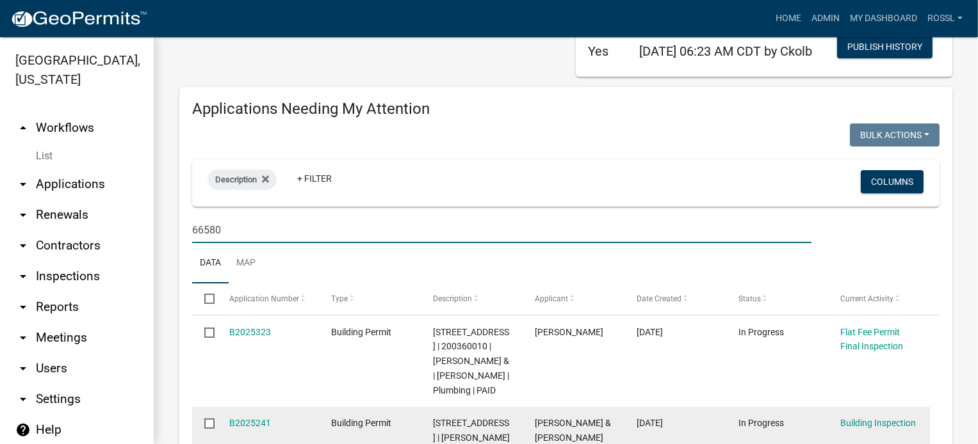
scroll to position [256, 0]
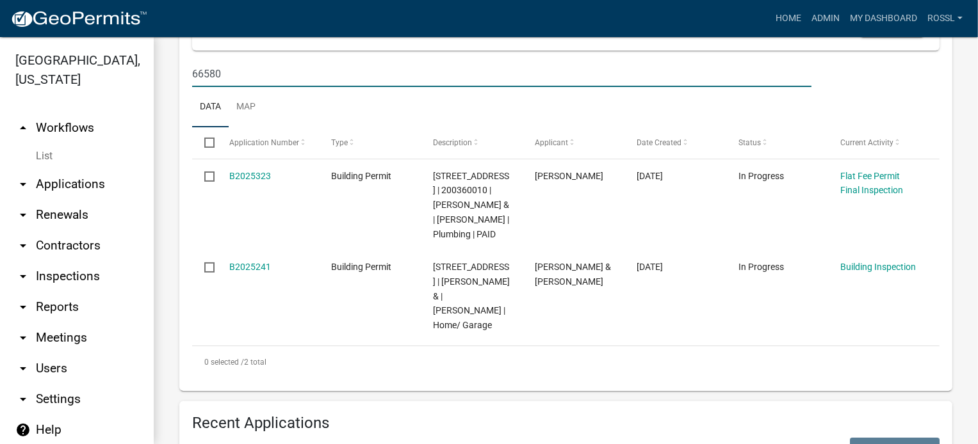
type input "66580"
click at [345, 127] on ul "Data Map" at bounding box center [565, 107] width 747 height 40
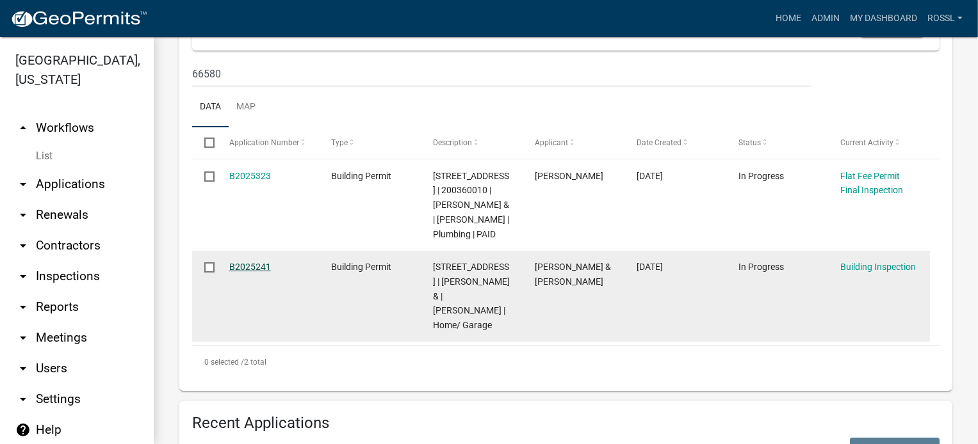
click at [241, 272] on link "B2025241" at bounding box center [250, 267] width 42 height 10
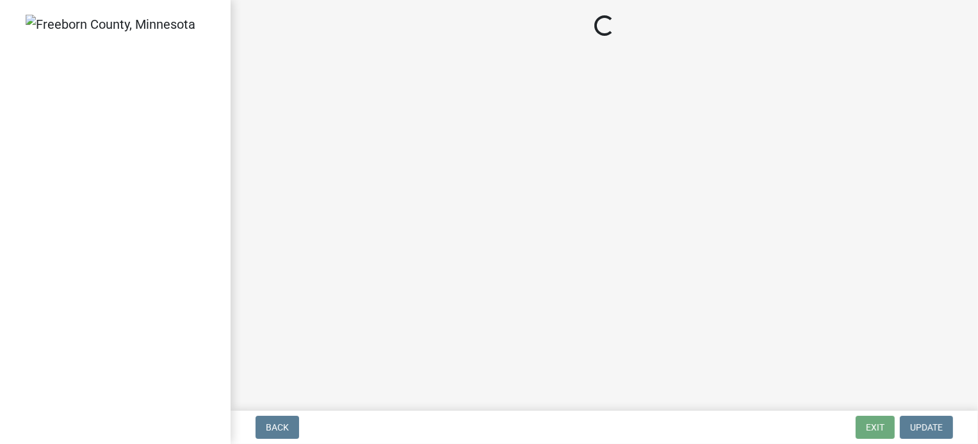
select select "8db2c0cf-3181-45d2-8b43-567b2b747cb3"
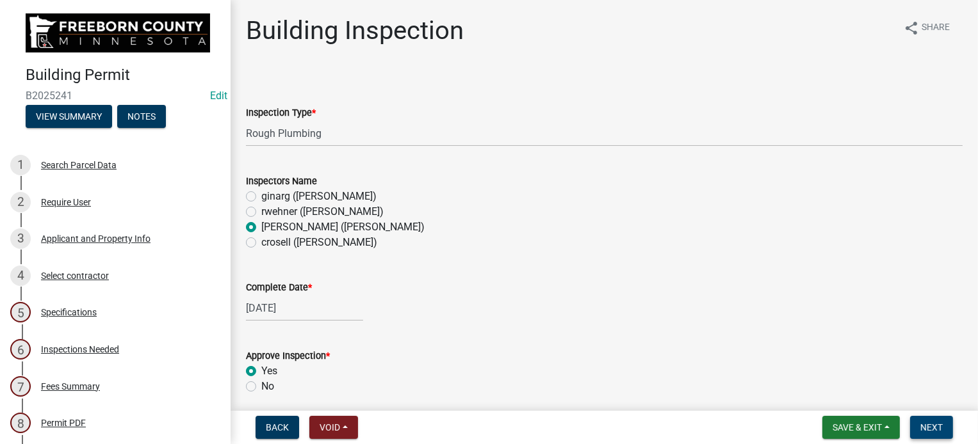
click at [948, 427] on button "Next" at bounding box center [931, 427] width 43 height 23
click at [279, 138] on select "Select Item... Footings Foundation Rough Plumbing Rough Mechanical Framing Gas …" at bounding box center [604, 133] width 717 height 26
click at [246, 120] on select "Select Item... Footings Foundation Rough Plumbing Rough Mechanical Framing Gas …" at bounding box center [604, 133] width 717 height 26
select select "a9b4ad4b-b3f3-49fc-b4bb-a6e3399b343e"
click at [262, 307] on div at bounding box center [304, 308] width 117 height 26
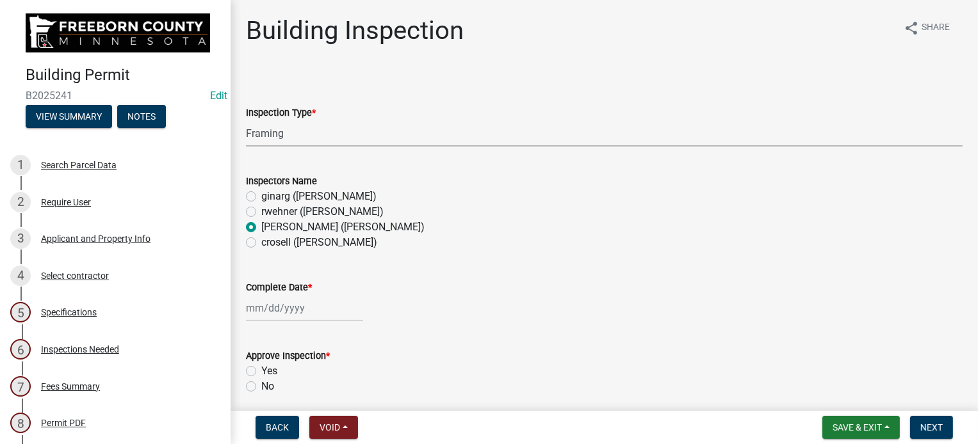
select select "10"
select select "2025"
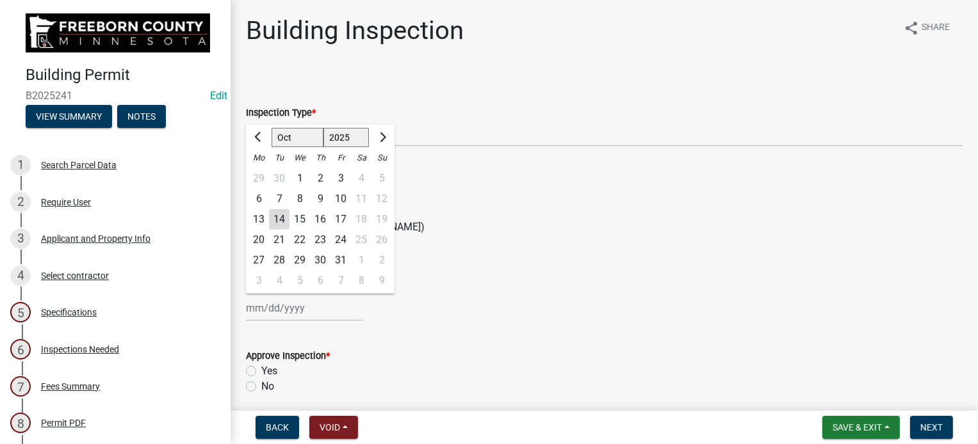
click at [279, 220] on div "14" at bounding box center [279, 219] width 20 height 20
type input "[DATE]"
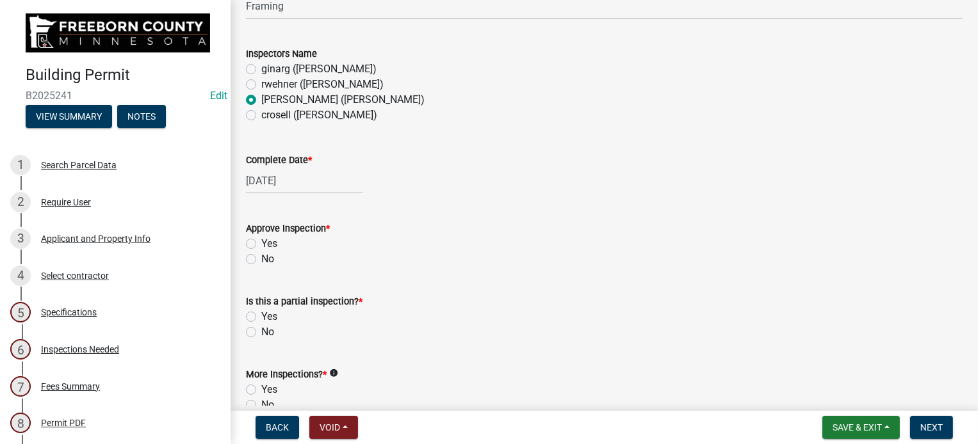
scroll to position [128, 0]
click at [261, 244] on label "Yes" at bounding box center [269, 243] width 16 height 15
click at [261, 244] on input "Yes" at bounding box center [265, 240] width 8 height 8
radio input "true"
click at [261, 336] on label "No" at bounding box center [267, 331] width 13 height 15
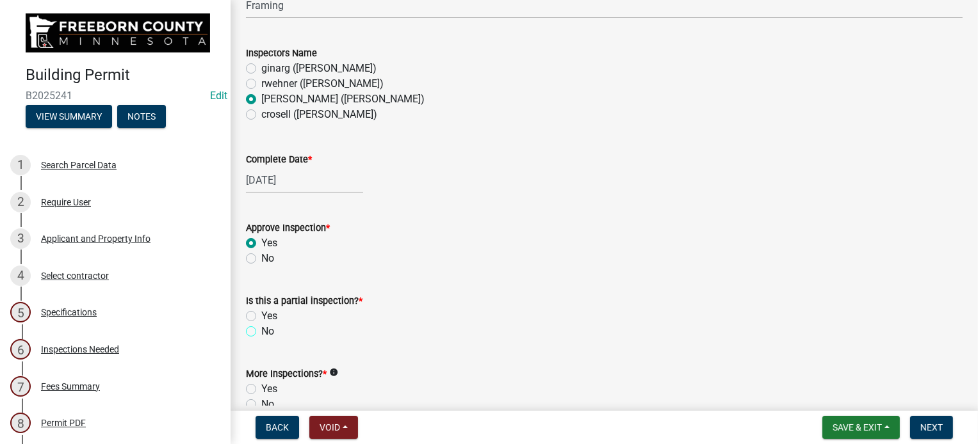
click at [261, 332] on input "No" at bounding box center [265, 328] width 8 height 8
radio input "true"
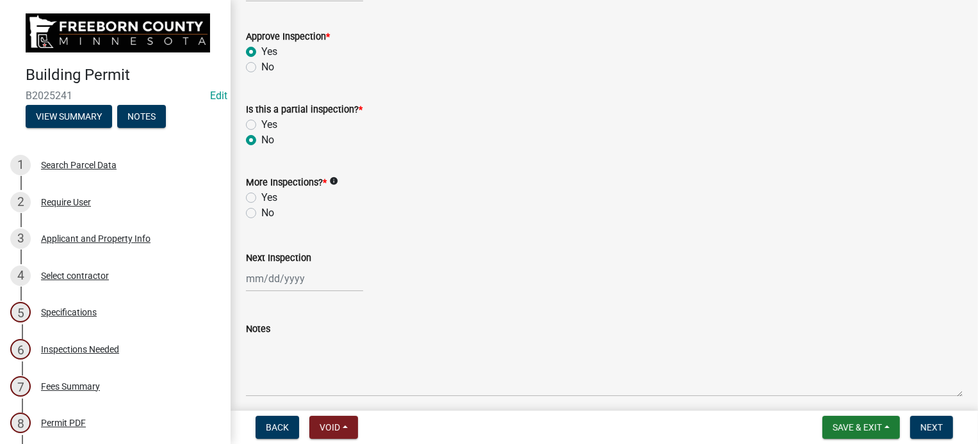
scroll to position [320, 0]
click at [261, 196] on label "Yes" at bounding box center [269, 197] width 16 height 15
click at [261, 196] on input "Yes" at bounding box center [265, 194] width 8 height 8
radio input "true"
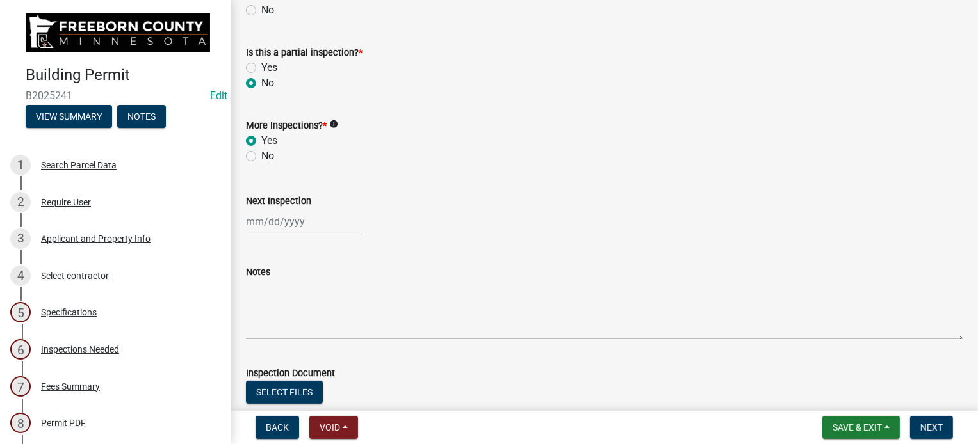
scroll to position [450, 0]
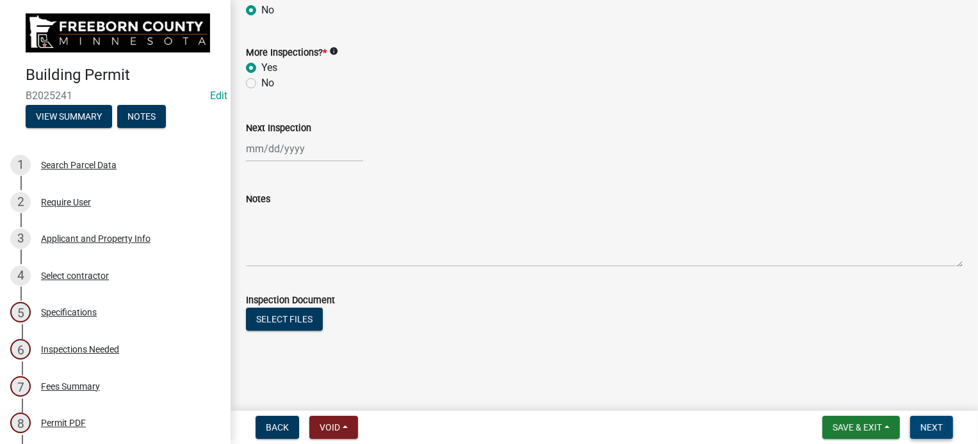
click at [925, 418] on button "Next" at bounding box center [931, 427] width 43 height 23
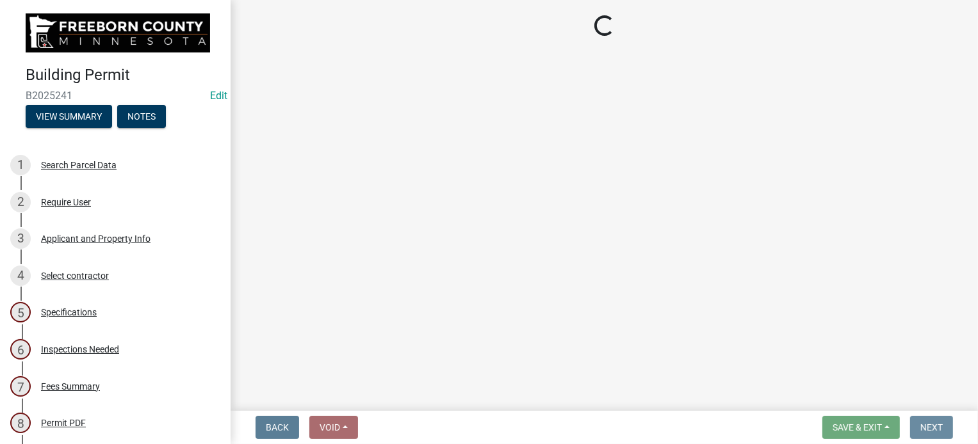
scroll to position [0, 0]
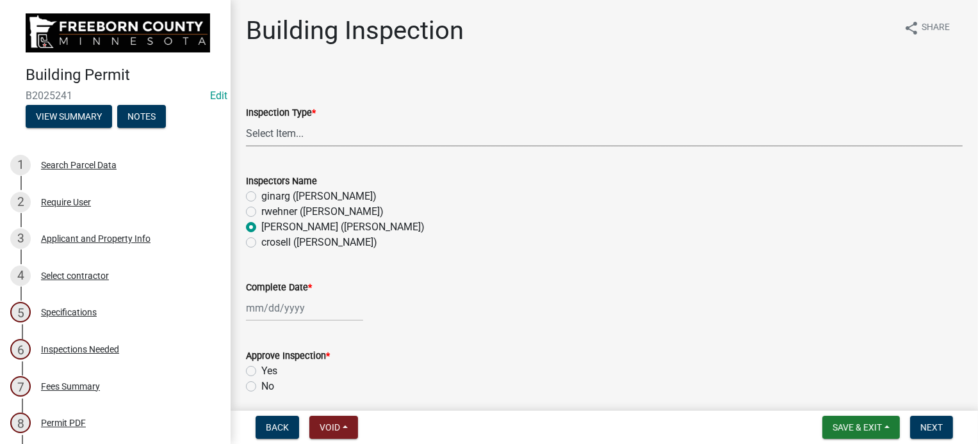
click at [283, 127] on select "Select Item... Footings Foundation Rough Plumbing Rough Mechanical Framing Gas …" at bounding box center [604, 133] width 717 height 26
click at [246, 120] on select "Select Item... Footings Foundation Rough Plumbing Rough Mechanical Framing Gas …" at bounding box center [604, 133] width 717 height 26
select select "8db2c0cf-3181-45d2-8b43-567b2b747cb3"
click at [261, 309] on div at bounding box center [304, 308] width 117 height 26
select select "10"
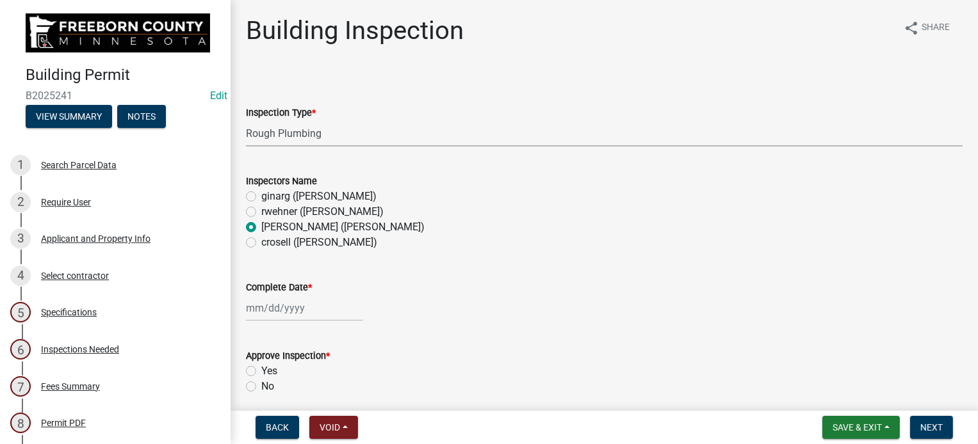
select select "2025"
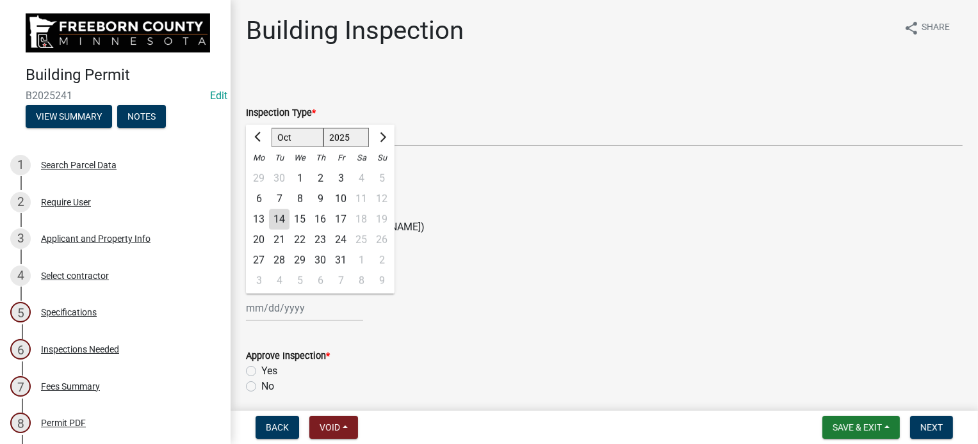
click at [274, 218] on div "14" at bounding box center [279, 219] width 20 height 20
type input "[DATE]"
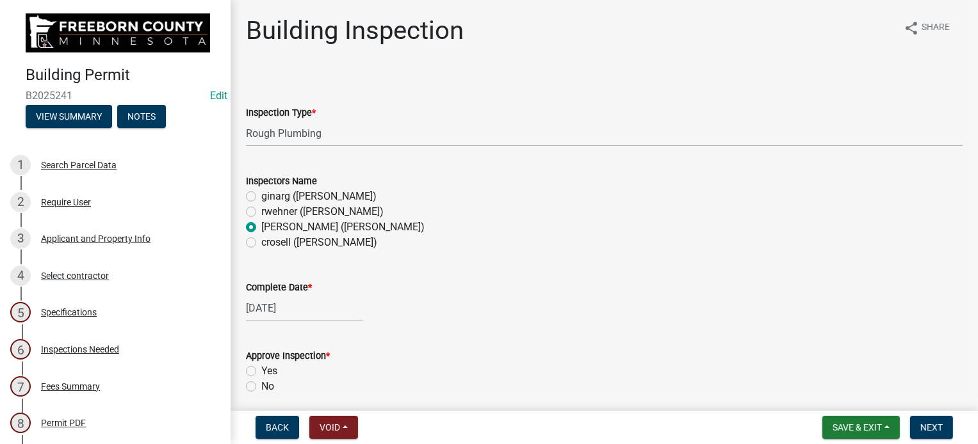
scroll to position [192, 0]
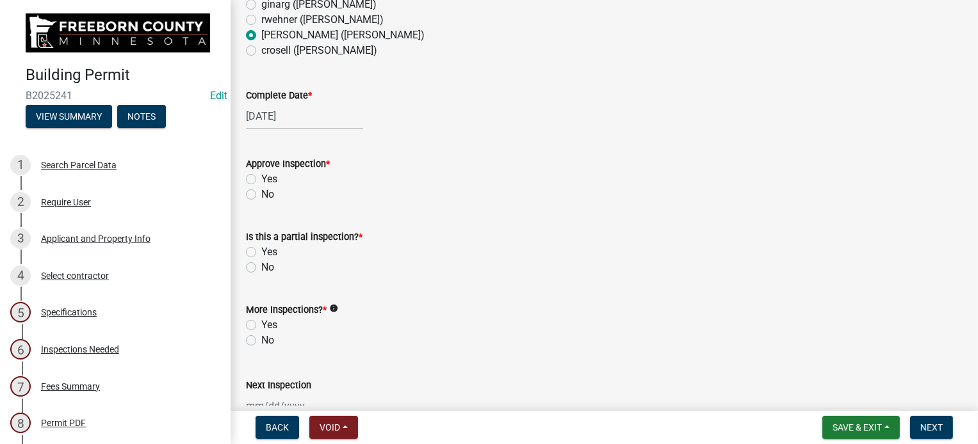
click at [248, 174] on div "Yes" at bounding box center [604, 179] width 717 height 15
click at [261, 176] on label "Yes" at bounding box center [269, 179] width 16 height 15
click at [261, 176] on input "Yes" at bounding box center [265, 176] width 8 height 8
radio input "true"
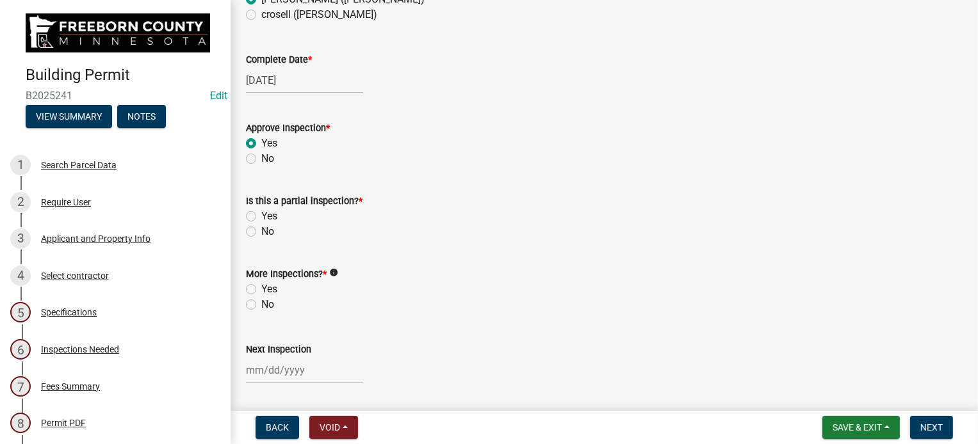
scroll to position [256, 0]
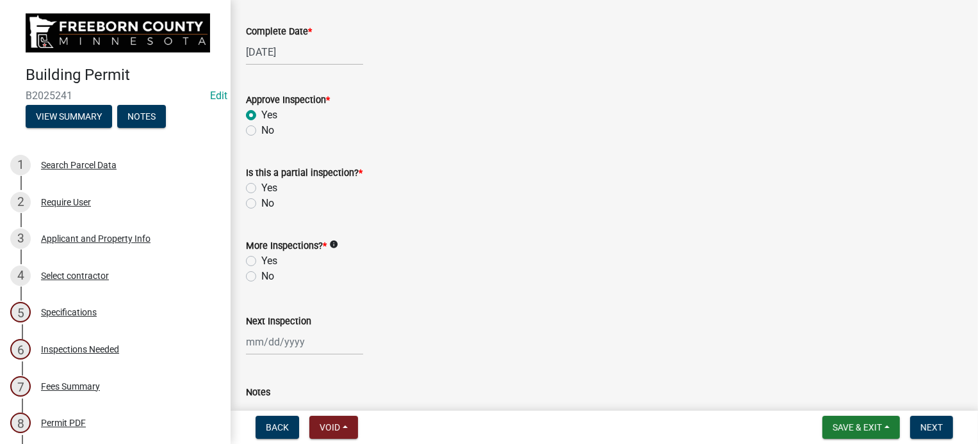
click at [261, 200] on label "No" at bounding box center [267, 203] width 13 height 15
click at [261, 200] on input "No" at bounding box center [265, 200] width 8 height 8
radio input "true"
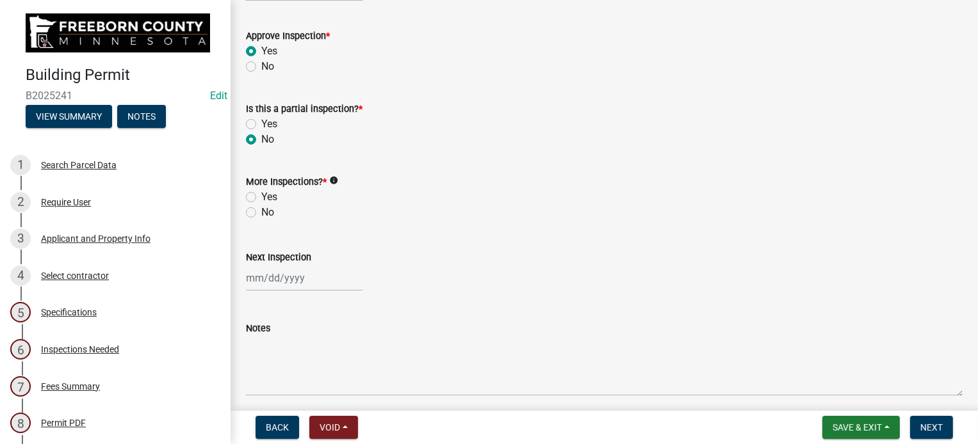
click at [261, 191] on label "Yes" at bounding box center [269, 197] width 16 height 15
click at [261, 191] on input "Yes" at bounding box center [265, 194] width 8 height 8
radio input "true"
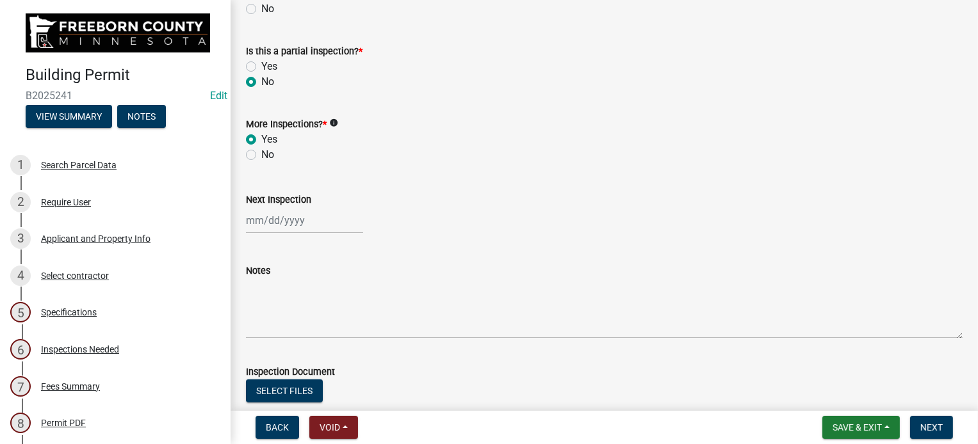
scroll to position [450, 0]
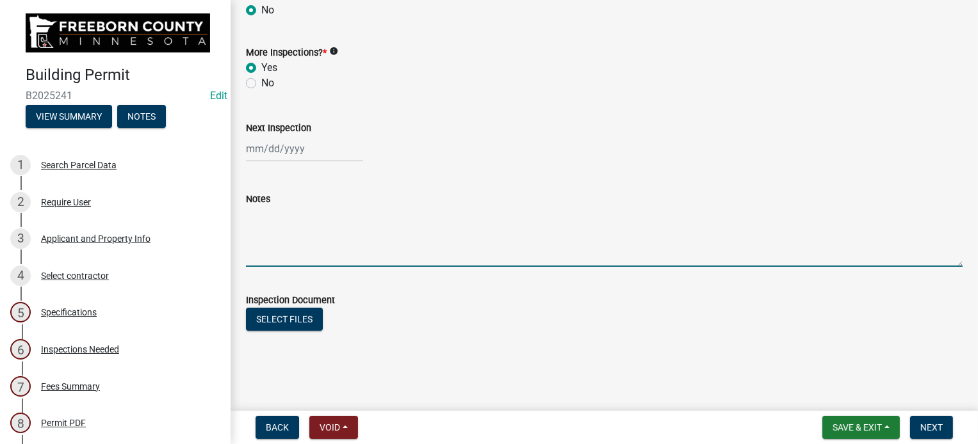
click at [271, 232] on textarea "Notes" at bounding box center [604, 237] width 717 height 60
type textarea "Dwv A.G 5psi -ok"
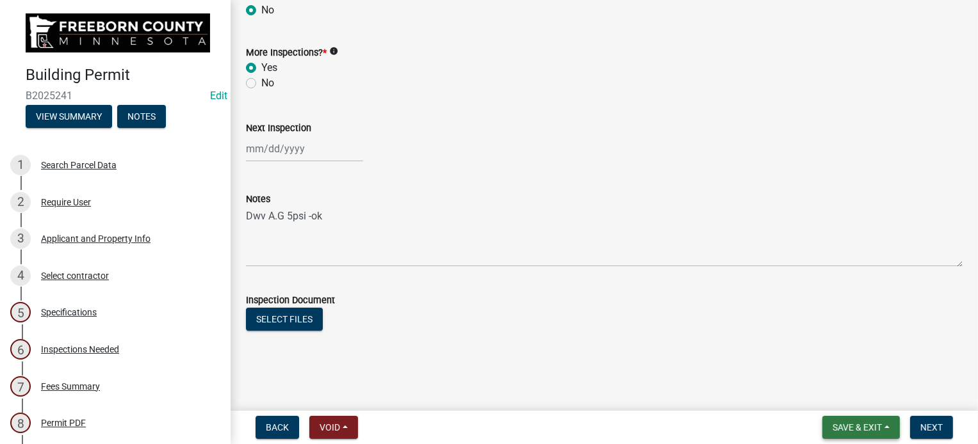
click at [882, 430] on button "Save & Exit" at bounding box center [860, 427] width 77 height 23
click at [860, 397] on button "Save & Exit" at bounding box center [848, 394] width 102 height 31
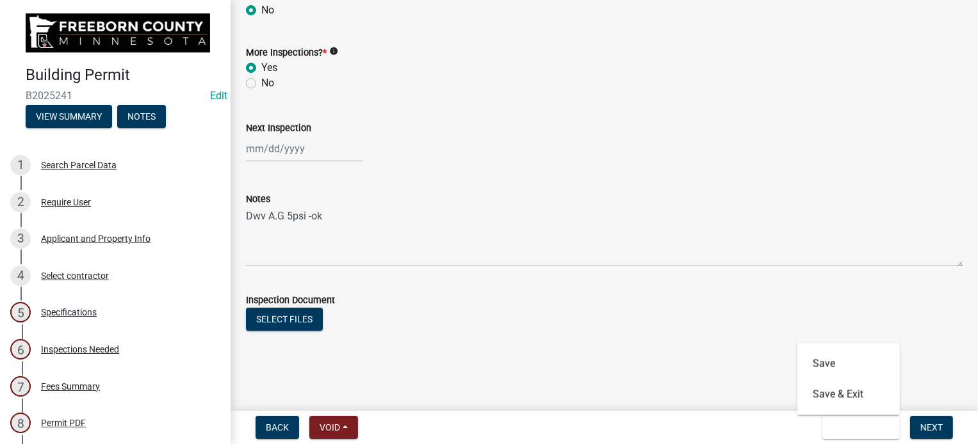
scroll to position [0, 0]
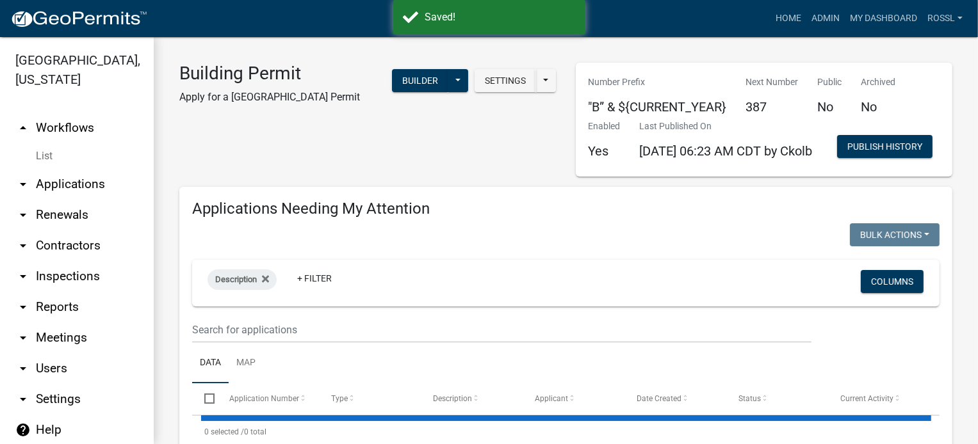
select select "2: 50"
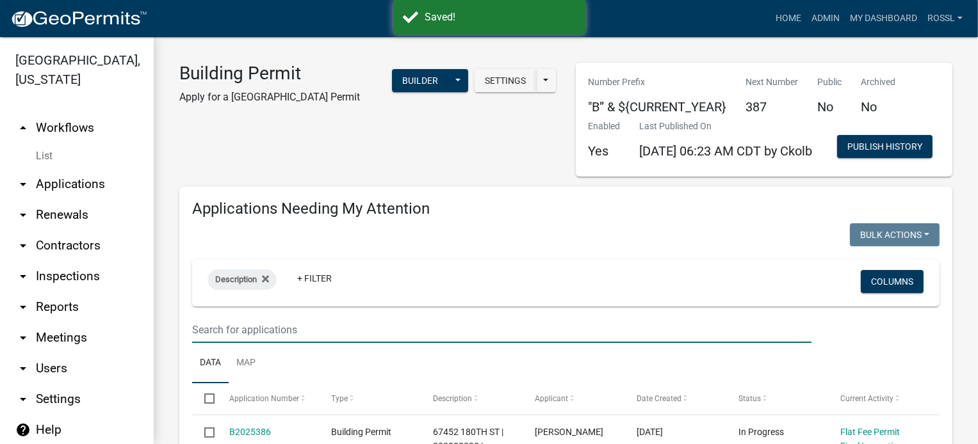
click at [266, 343] on input "text" at bounding box center [501, 330] width 619 height 26
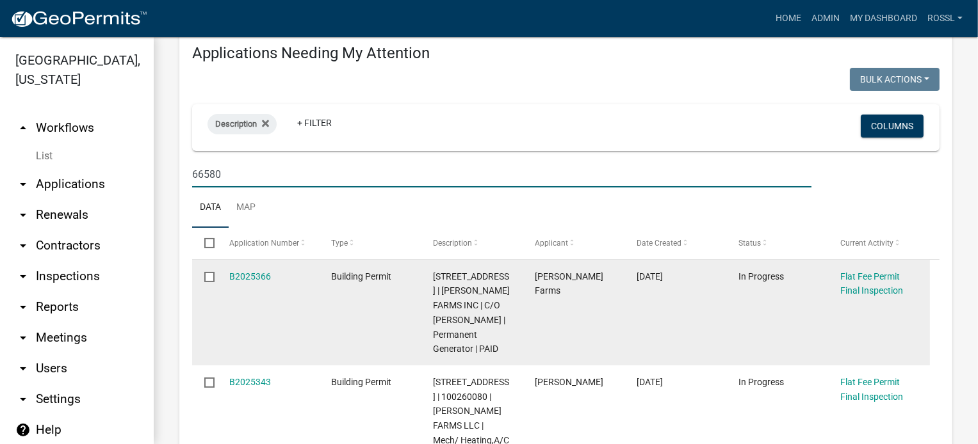
scroll to position [192, 0]
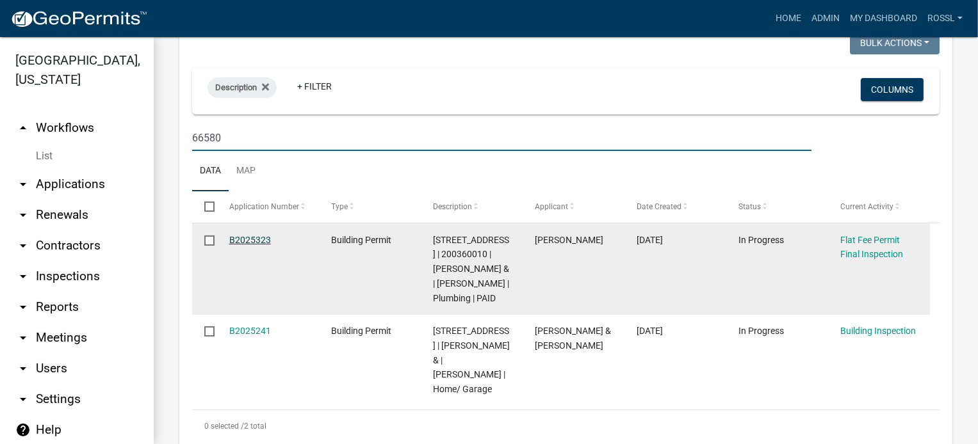
type input "66580"
click at [235, 245] on link "B2025323" at bounding box center [250, 240] width 42 height 10
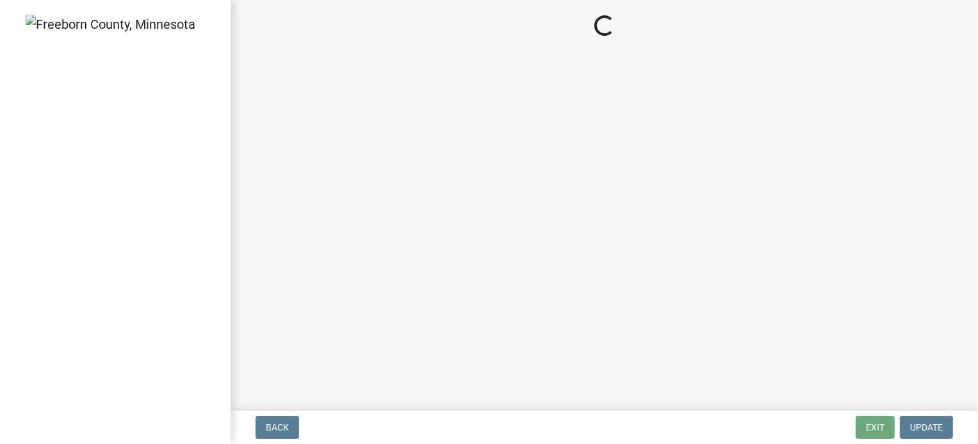
select select "3613e5d6-c0da-40a7-83d4-d5638b2e6124"
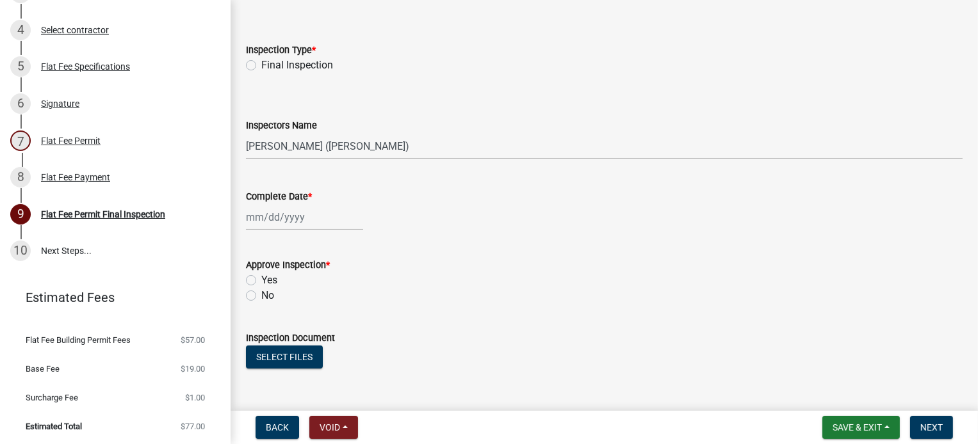
scroll to position [244, 0]
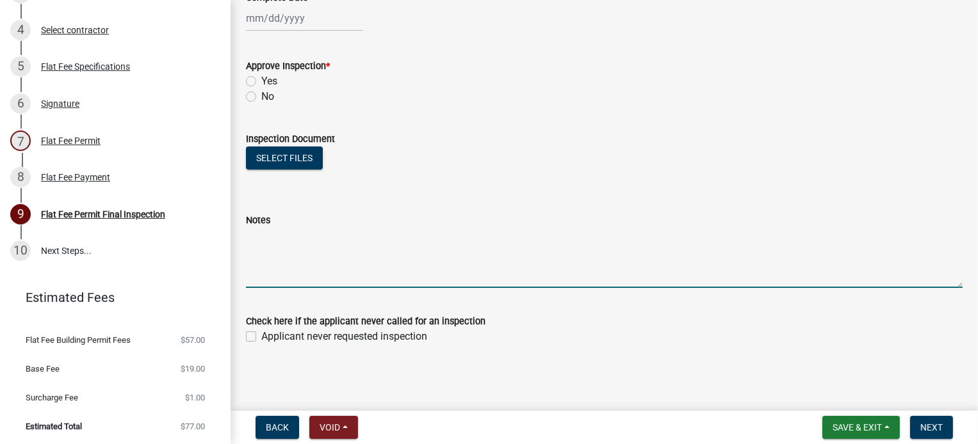
click at [284, 241] on textarea "Notes" at bounding box center [604, 258] width 717 height 60
type textarea "DWV u.g [DATE] 5psi/ A.G [DATE] 5psi ok"
click at [871, 425] on span "Save & Exit" at bounding box center [857, 428] width 49 height 10
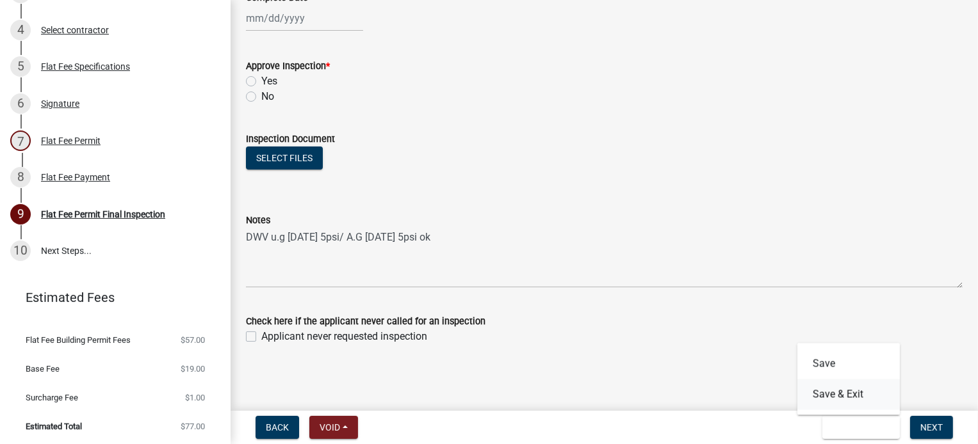
click at [865, 400] on button "Save & Exit" at bounding box center [848, 394] width 102 height 31
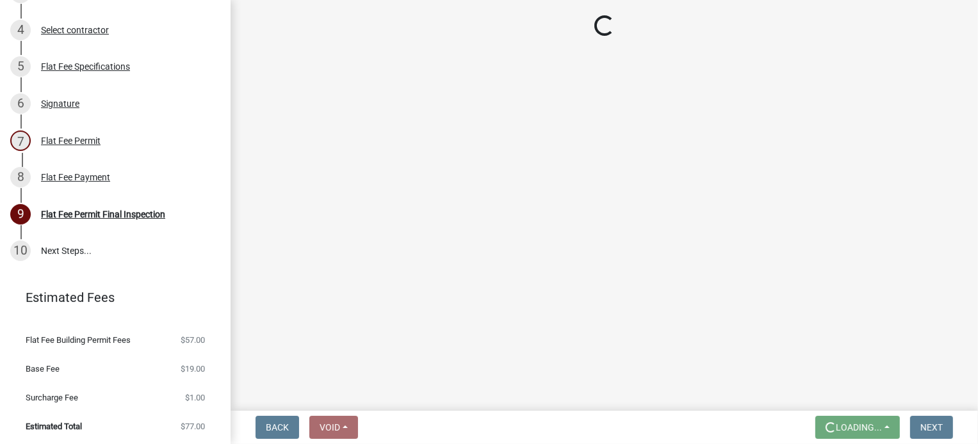
scroll to position [0, 0]
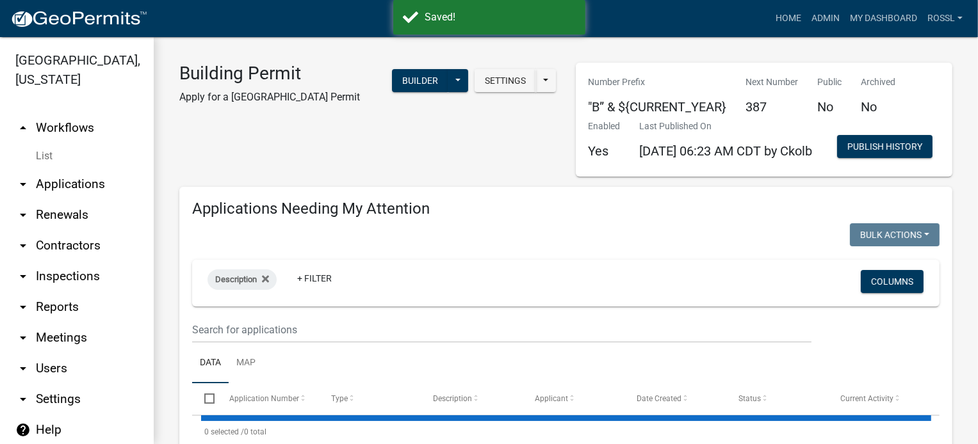
select select "2: 50"
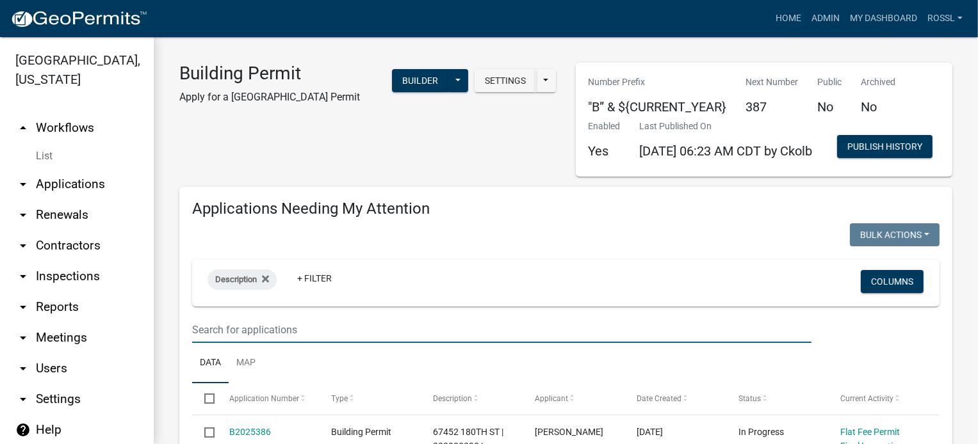
click at [266, 343] on input "text" at bounding box center [501, 330] width 619 height 26
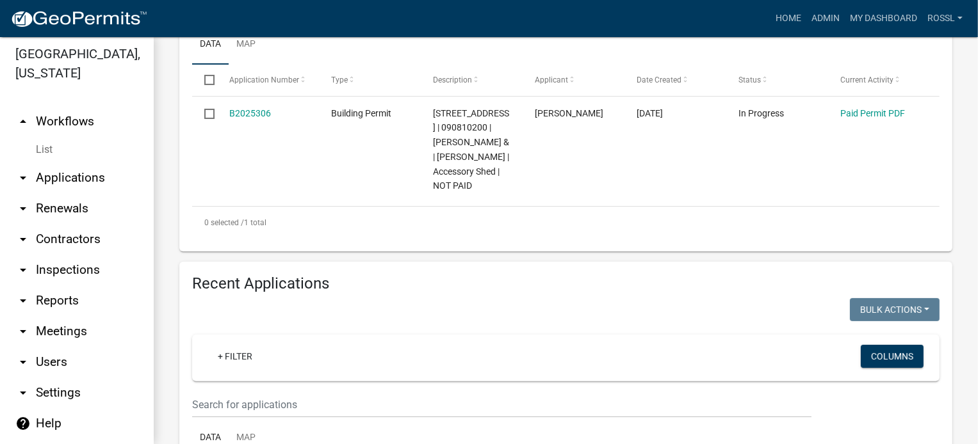
scroll to position [320, 0]
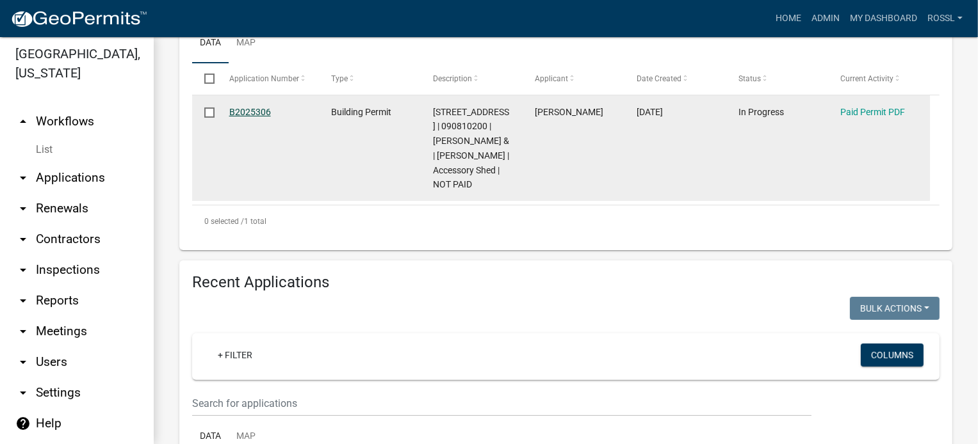
type input "21948"
click at [263, 117] on link "B2025306" at bounding box center [250, 112] width 42 height 10
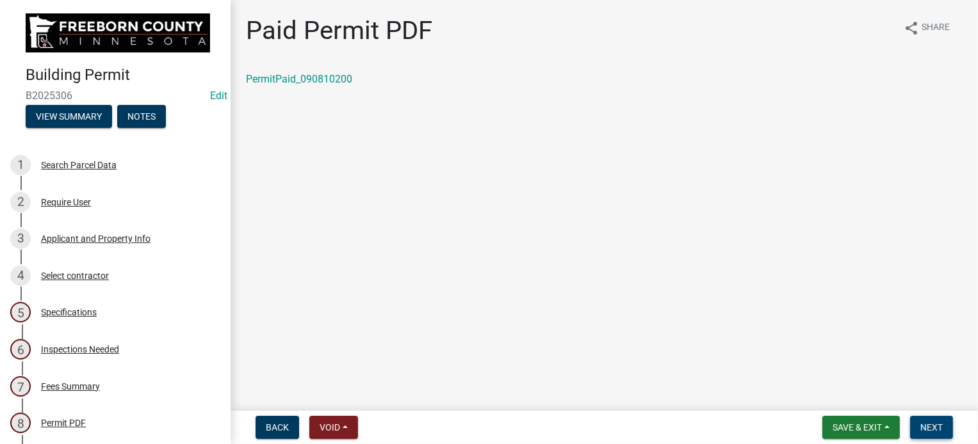
click at [924, 425] on span "Next" at bounding box center [931, 428] width 22 height 10
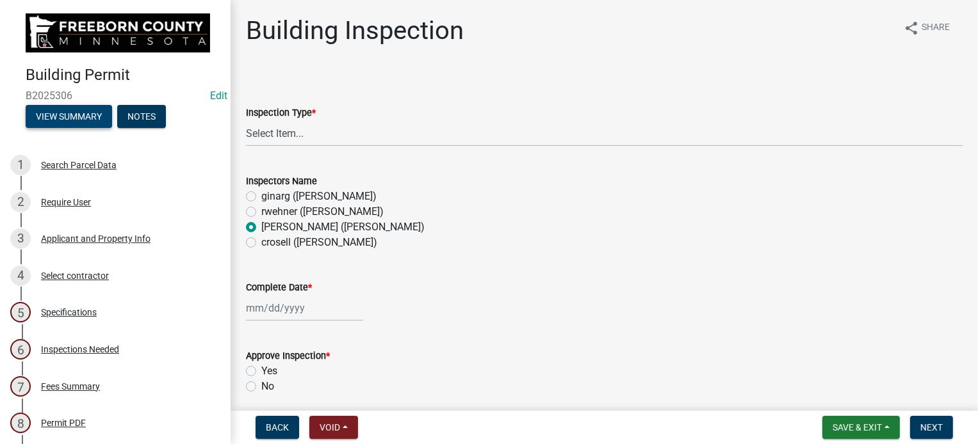
click at [93, 117] on button "View Summary" at bounding box center [69, 116] width 86 height 23
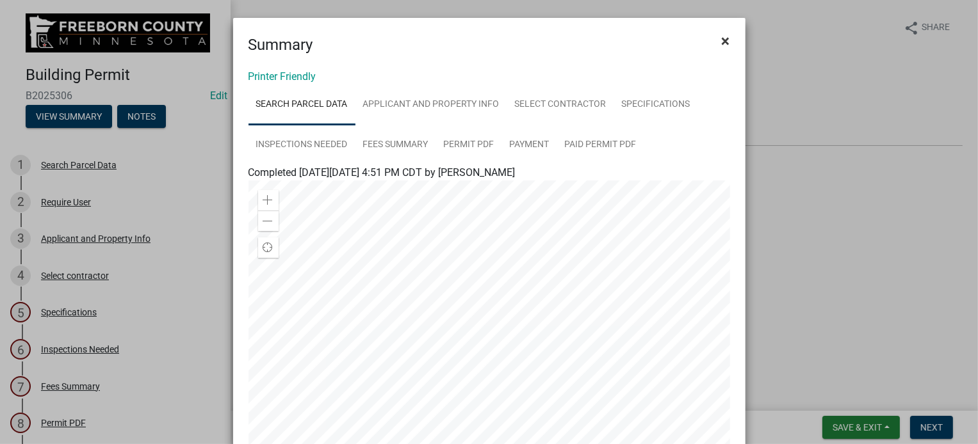
click at [722, 43] on span "×" at bounding box center [726, 41] width 8 height 18
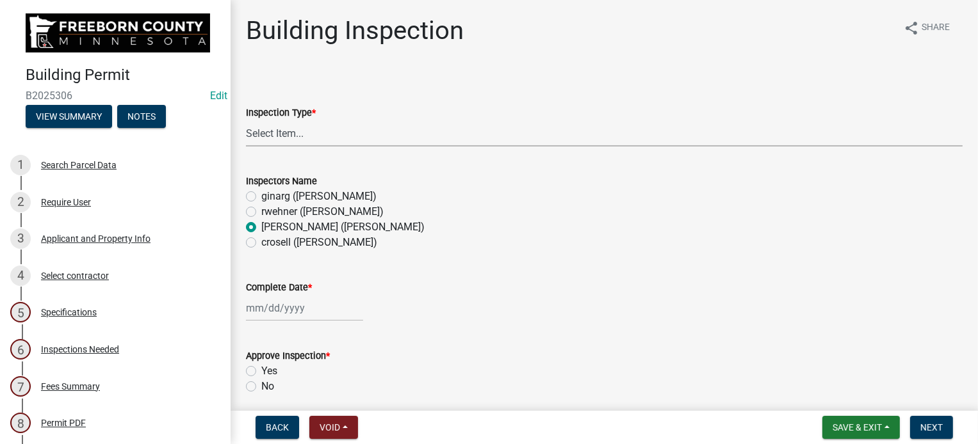
click at [304, 138] on select "Select Item... Footings Foundation Rough Plumbing Rough Mechanical Framing Gas …" at bounding box center [604, 133] width 717 height 26
click at [246, 120] on select "Select Item... Footings Foundation Rough Plumbing Rough Mechanical Framing Gas …" at bounding box center [604, 133] width 717 height 26
select select "306567ba-5481-4577-869f-56a75bb08b28"
select select "10"
select select "2025"
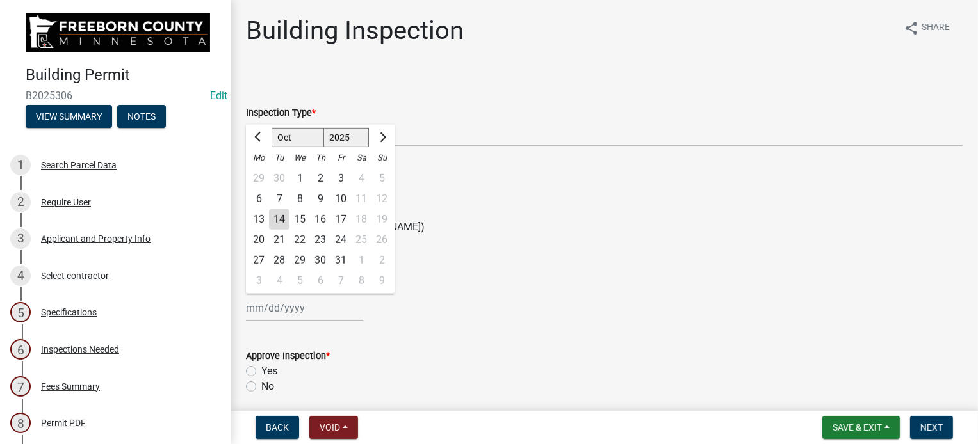
click at [259, 304] on div "[PERSON_NAME] Feb Mar Apr [PERSON_NAME][DATE] Oct Nov [DATE] 1526 1527 1528 152…" at bounding box center [304, 308] width 117 height 26
click at [275, 222] on div "14" at bounding box center [279, 219] width 20 height 20
type input "[DATE]"
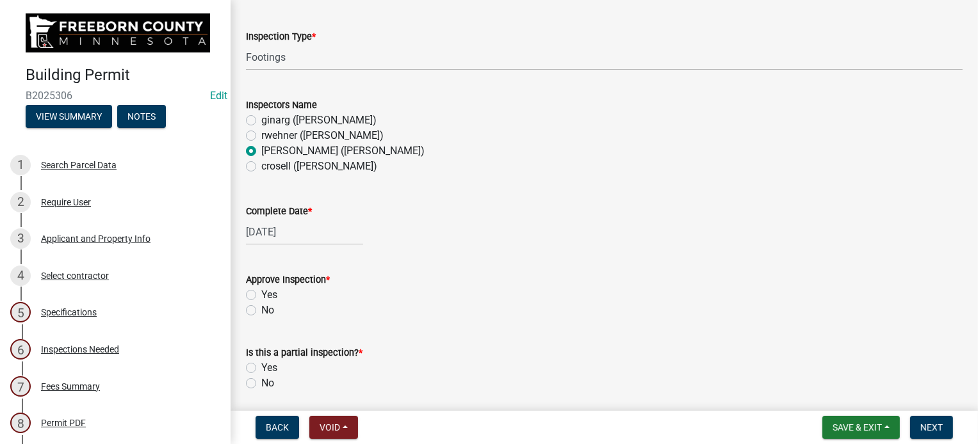
scroll to position [192, 0]
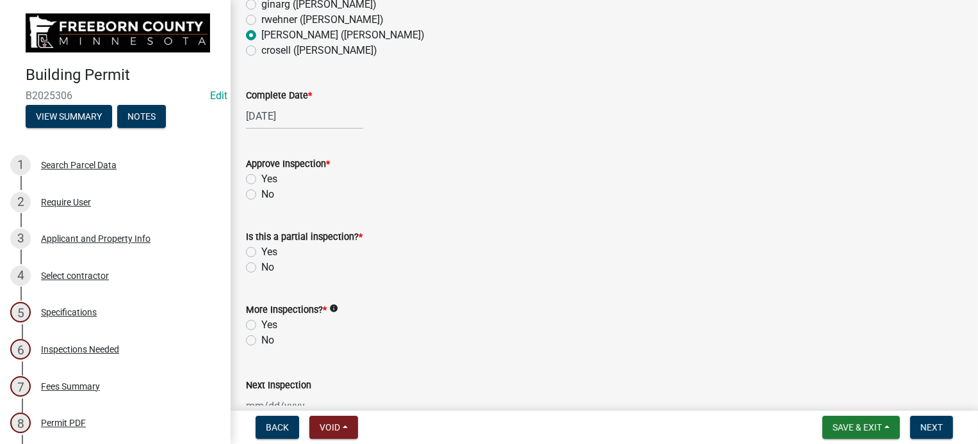
click at [261, 179] on label "Yes" at bounding box center [269, 179] width 16 height 15
click at [261, 179] on input "Yes" at bounding box center [265, 176] width 8 height 8
radio input "true"
click at [261, 263] on label "No" at bounding box center [267, 267] width 13 height 15
click at [261, 263] on input "No" at bounding box center [265, 264] width 8 height 8
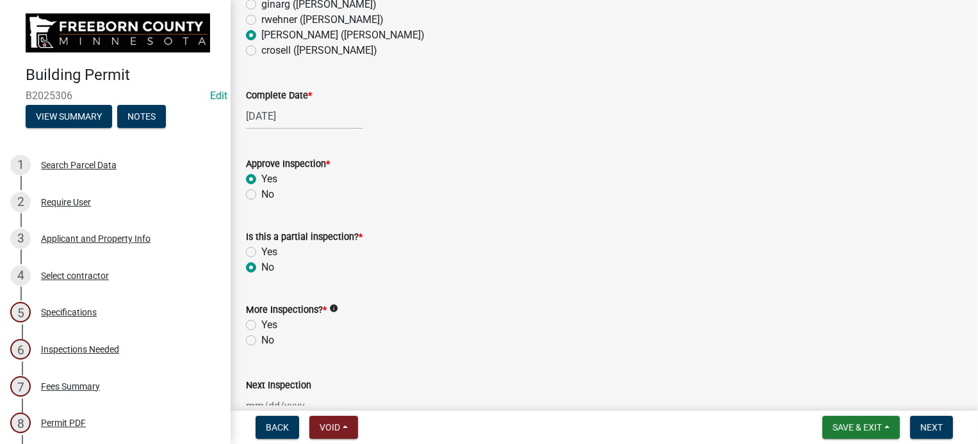
radio input "true"
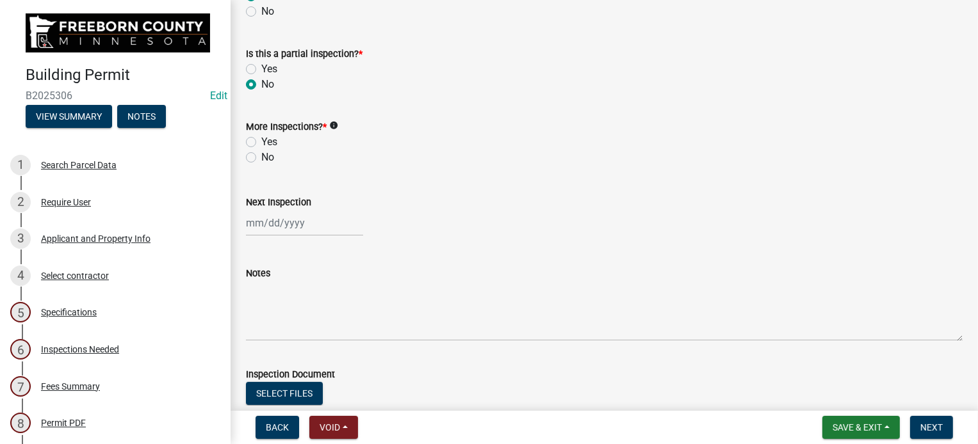
scroll to position [384, 0]
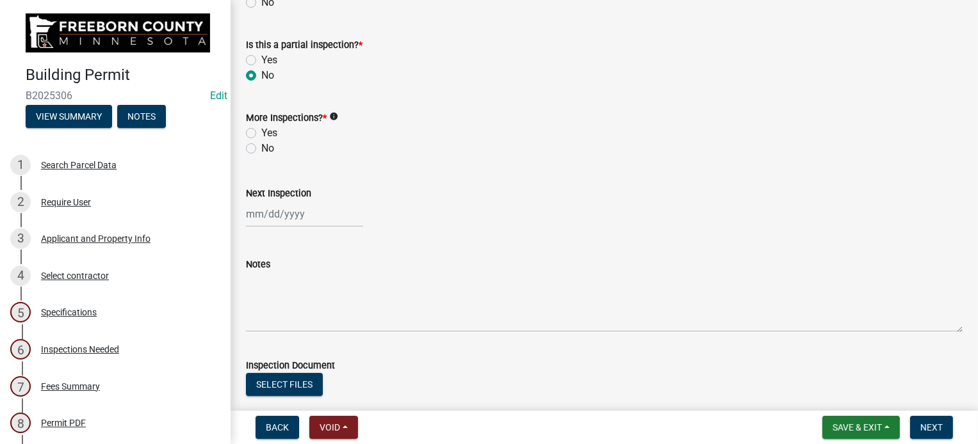
click at [261, 134] on label "Yes" at bounding box center [269, 133] width 16 height 15
click at [261, 134] on input "Yes" at bounding box center [265, 130] width 8 height 8
radio input "true"
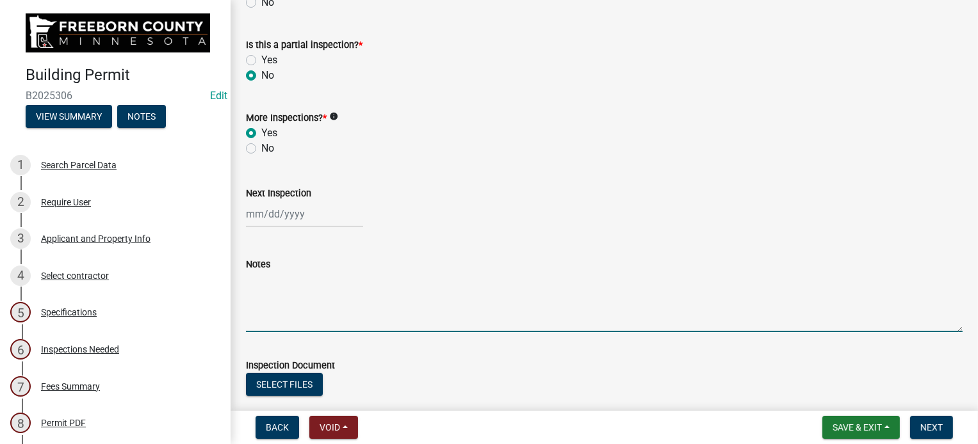
click at [279, 303] on textarea "Notes" at bounding box center [604, 302] width 717 height 60
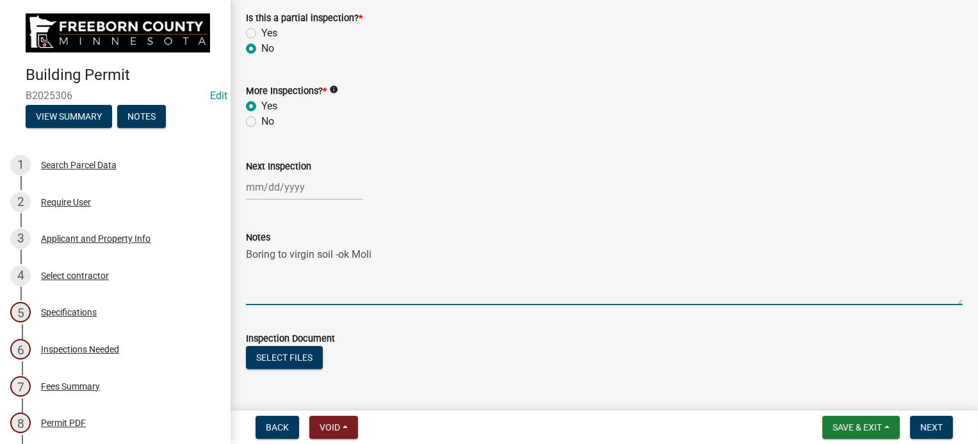
scroll to position [450, 0]
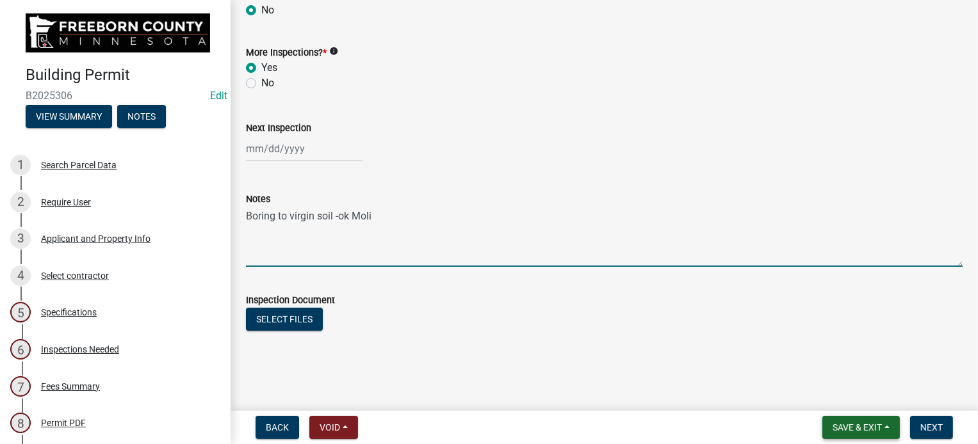
type textarea "Boring to virgin soil -ok Moli"
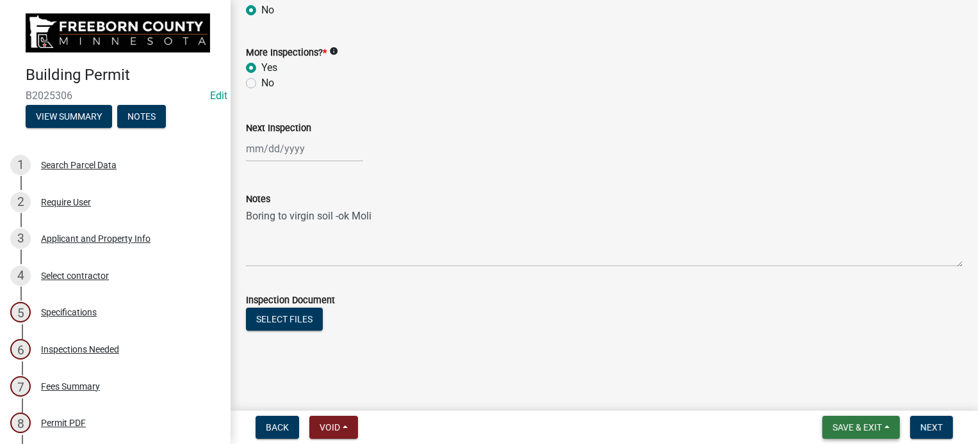
click at [856, 430] on span "Save & Exit" at bounding box center [857, 428] width 49 height 10
click at [847, 397] on button "Save & Exit" at bounding box center [848, 394] width 102 height 31
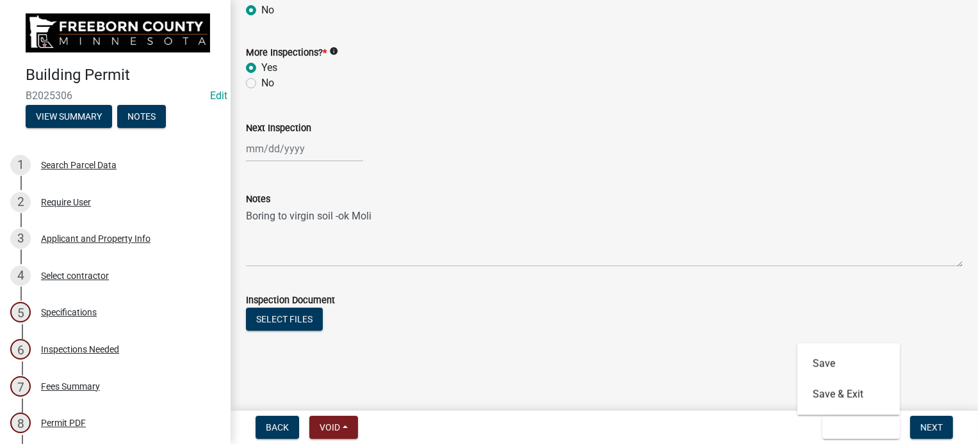
scroll to position [0, 0]
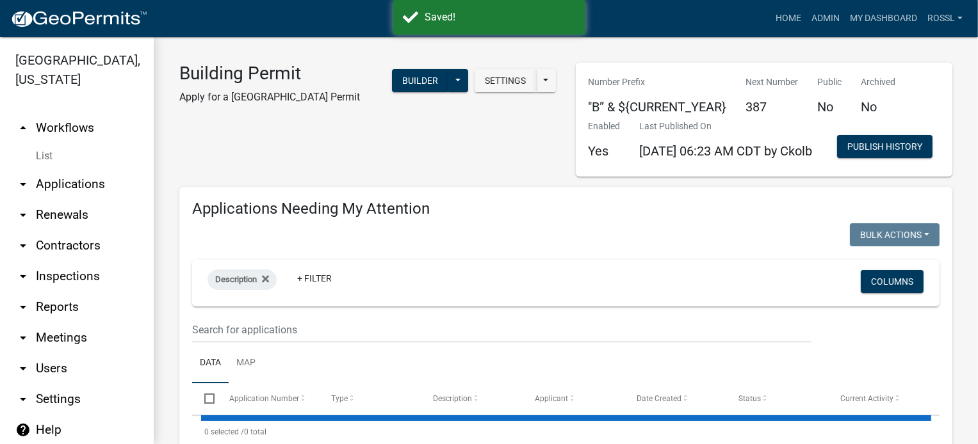
select select "2: 50"
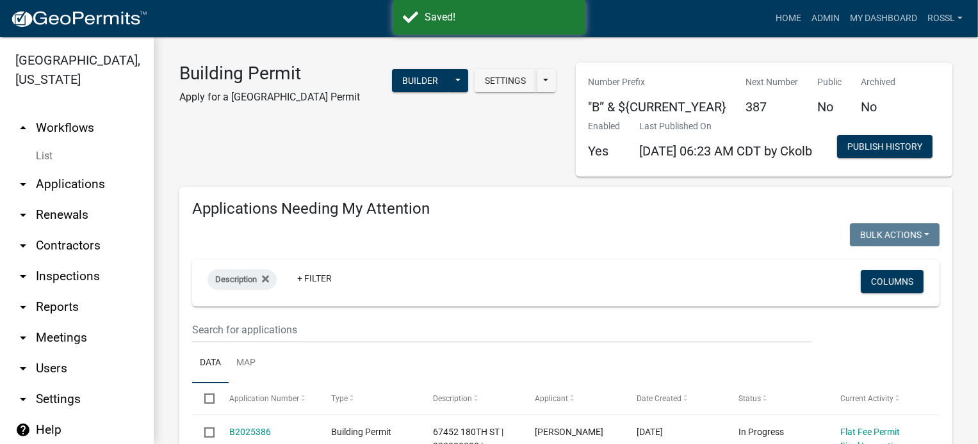
select select "2: 50"
